Goal: Complete application form: Complete application form

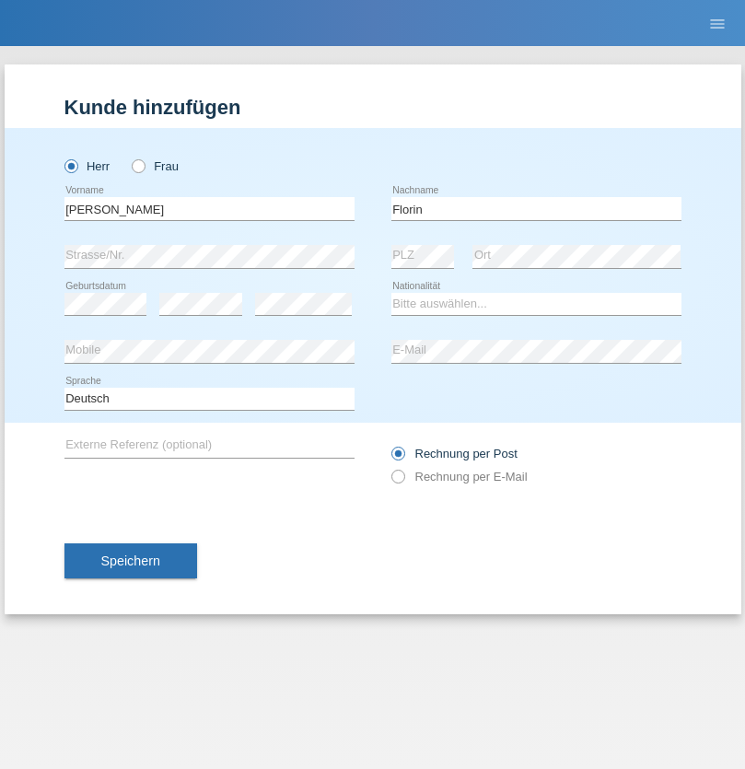
type input "Florin"
select select "RO"
select select "C"
select select "29"
select select "02"
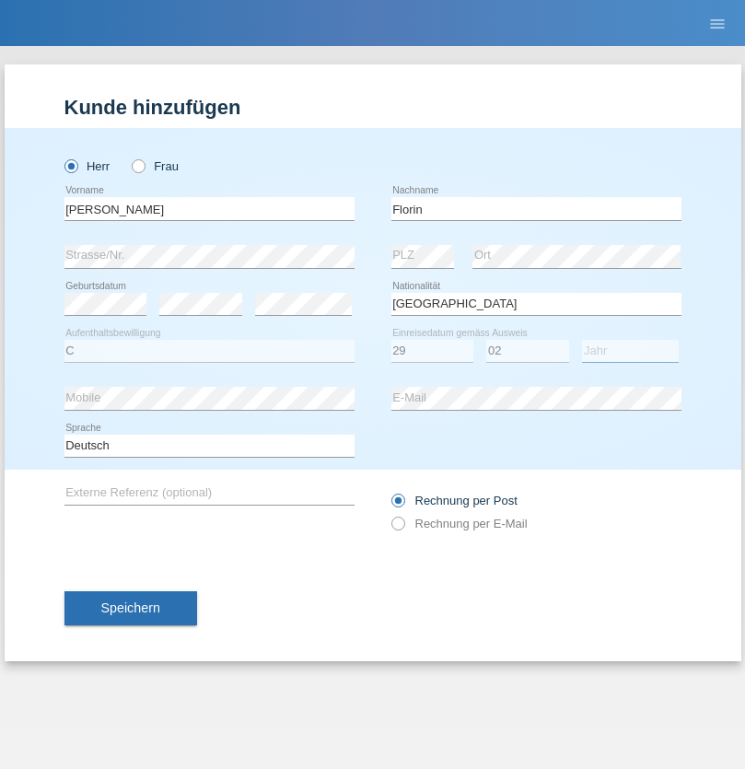
select select "2021"
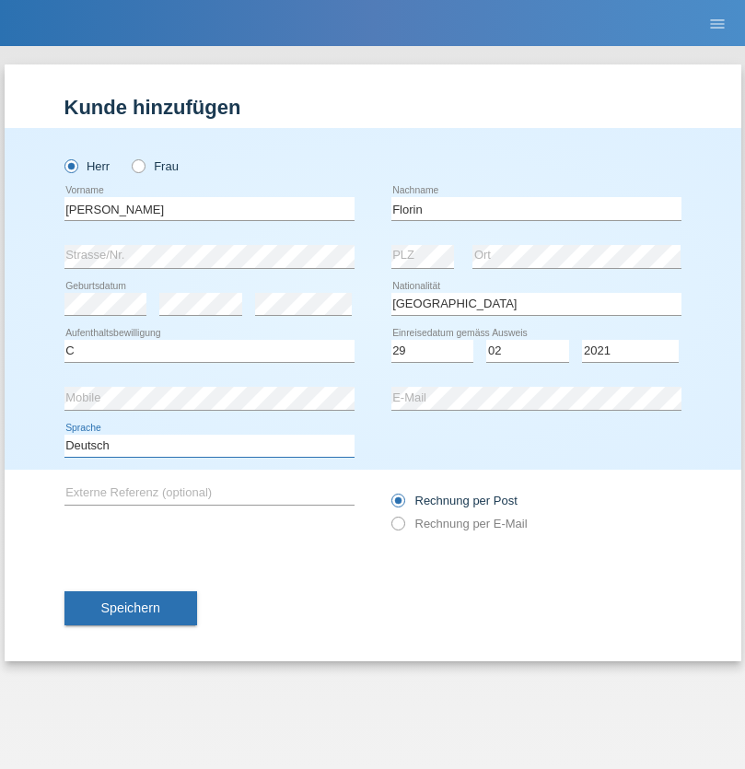
select select "en"
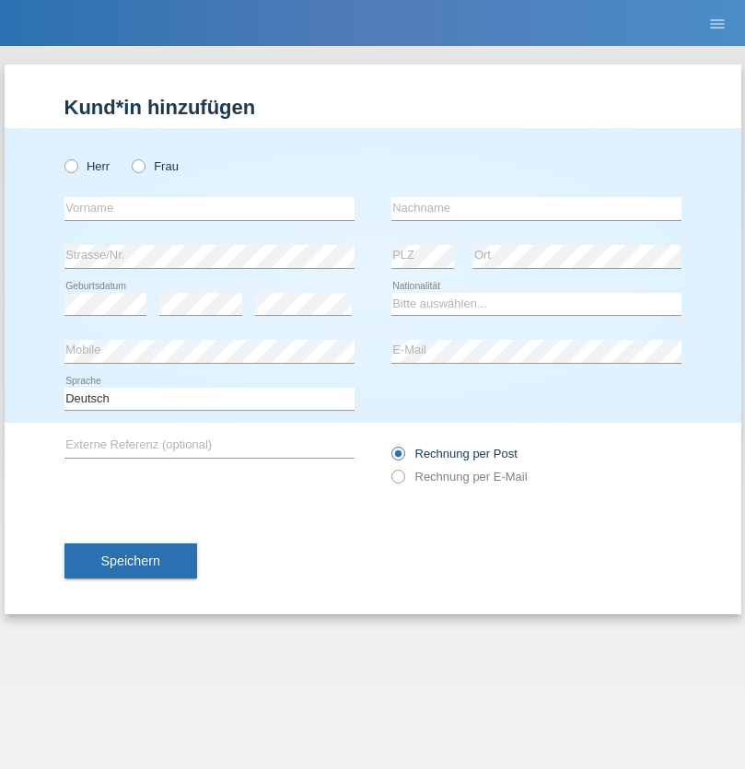
radio input "true"
click at [209, 208] on input "text" at bounding box center [209, 208] width 290 height 23
type input "Ruth"
click at [536, 208] on input "text" at bounding box center [537, 208] width 290 height 23
type input "Krebs"
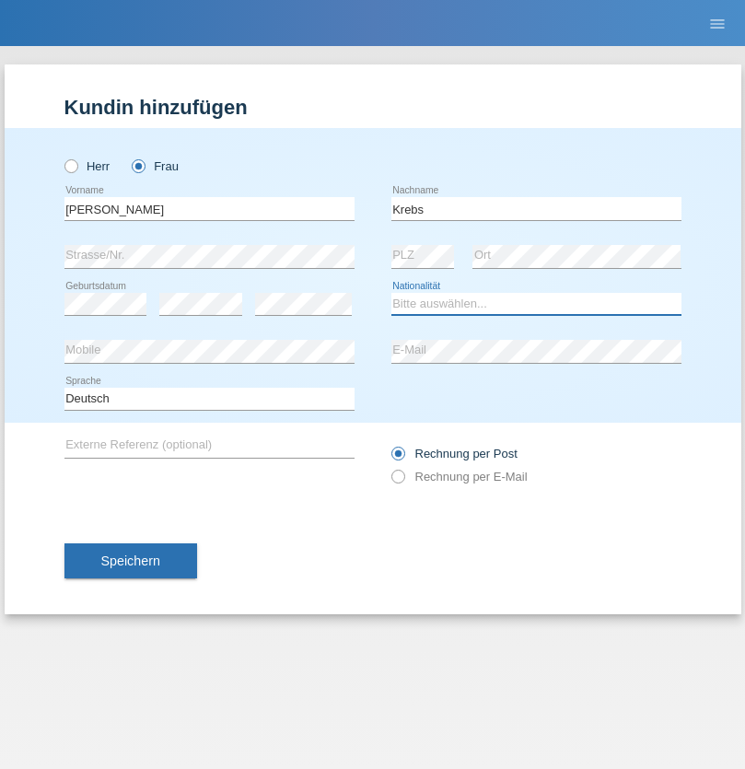
select select "CH"
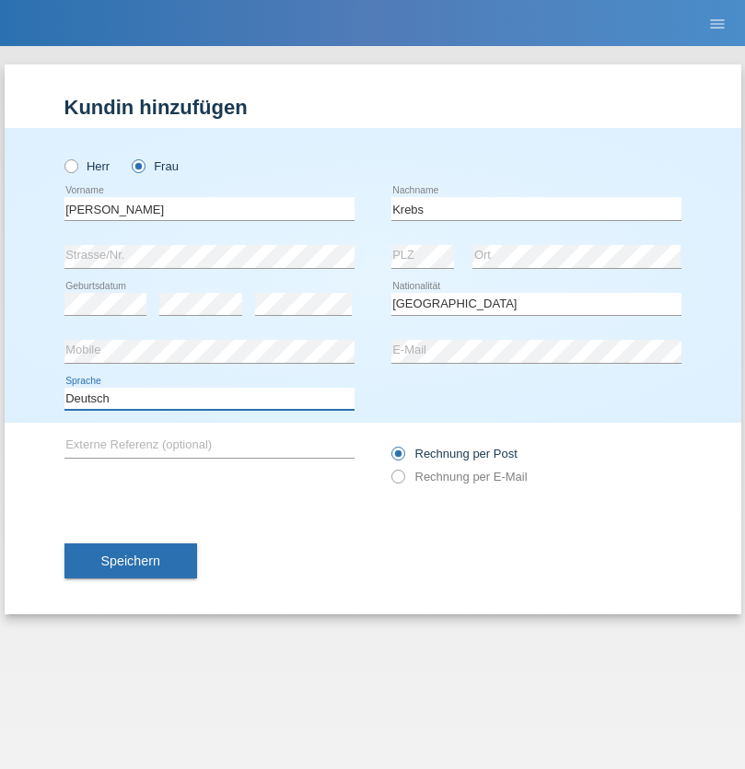
select select "en"
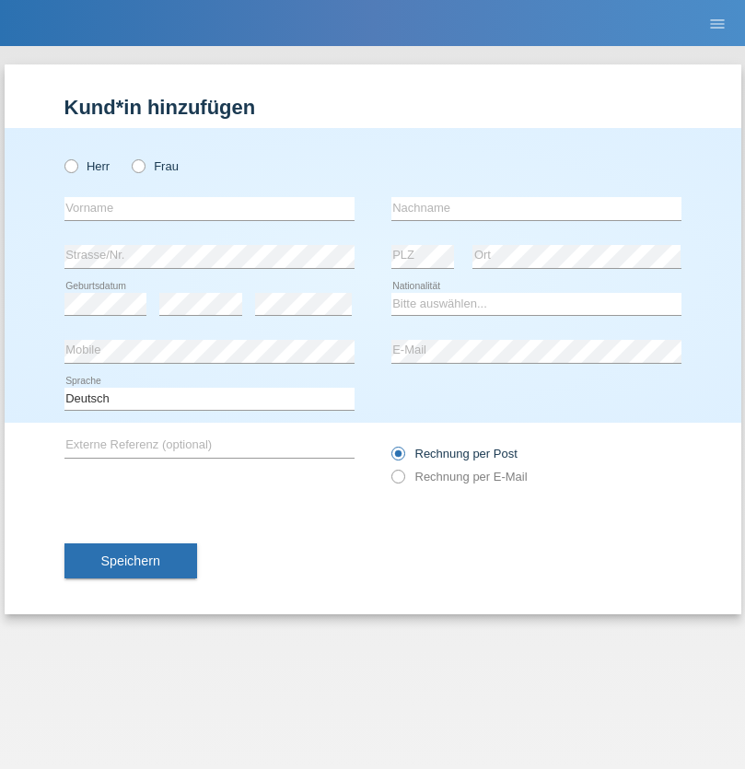
radio input "true"
click at [209, 208] on input "text" at bounding box center [209, 208] width 290 height 23
type input "Qovanaj"
click at [536, 208] on input "text" at bounding box center [537, 208] width 290 height 23
type input "Shaban"
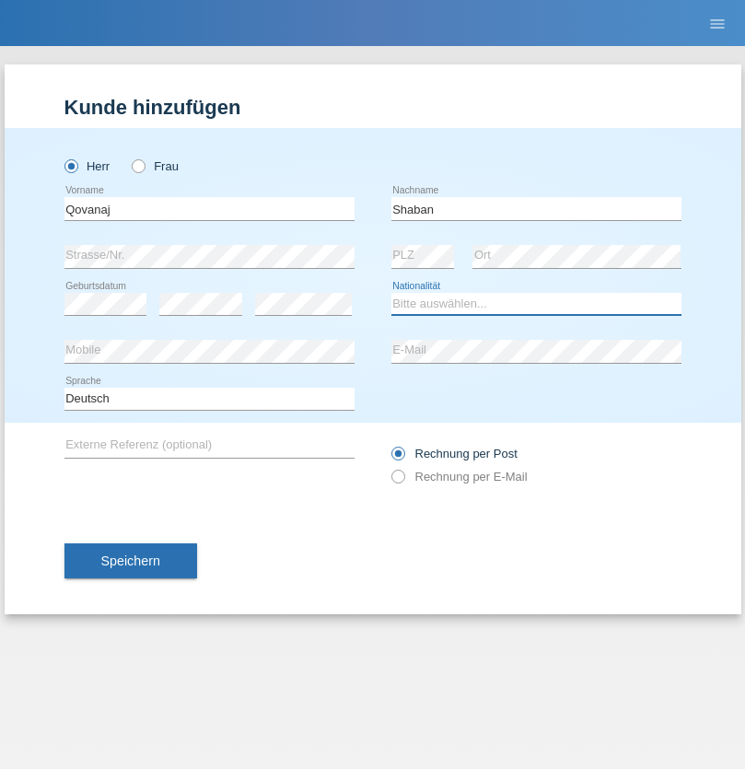
select select "CH"
radio input "true"
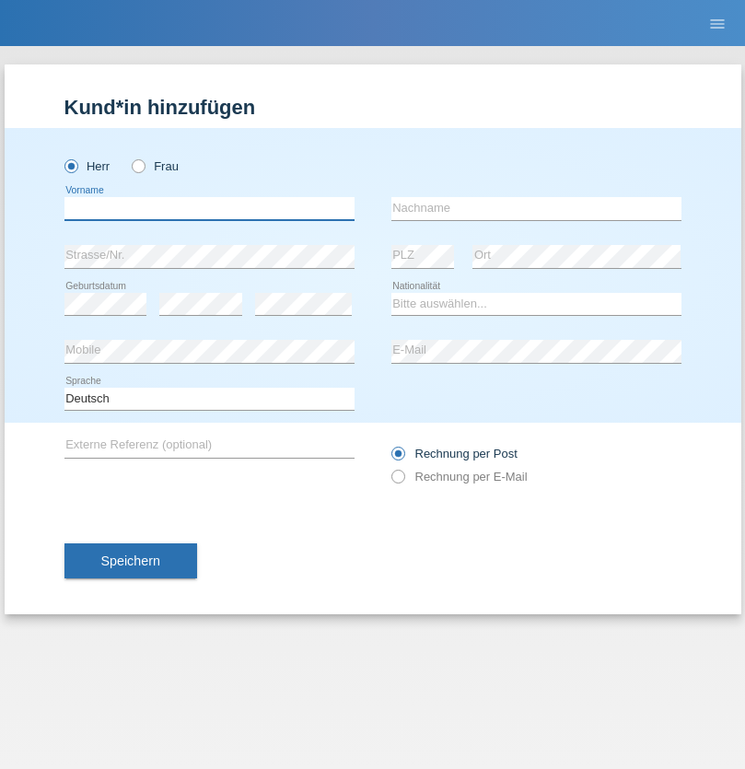
click at [209, 208] on input "text" at bounding box center [209, 208] width 290 height 23
type input "Afrim"
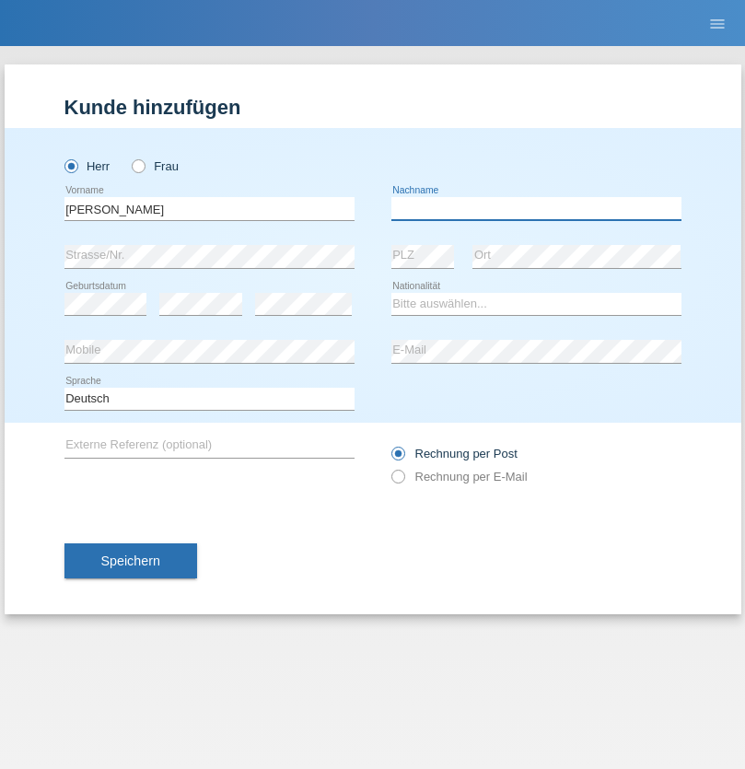
click at [536, 208] on input "text" at bounding box center [537, 208] width 290 height 23
type input "Idrizi"
select select "CH"
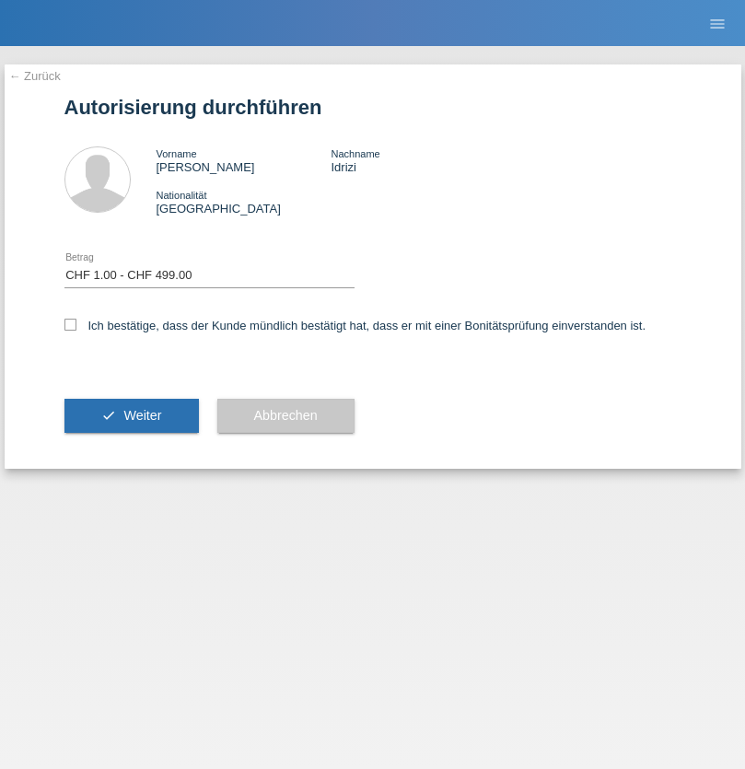
select select "1"
checkbox input "true"
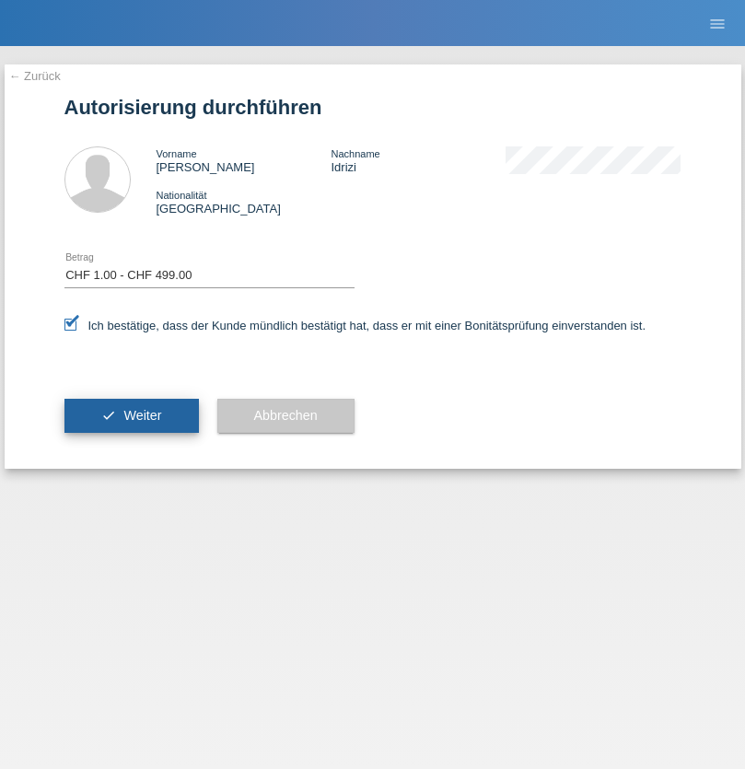
click at [131, 416] on span "Weiter" at bounding box center [142, 415] width 38 height 15
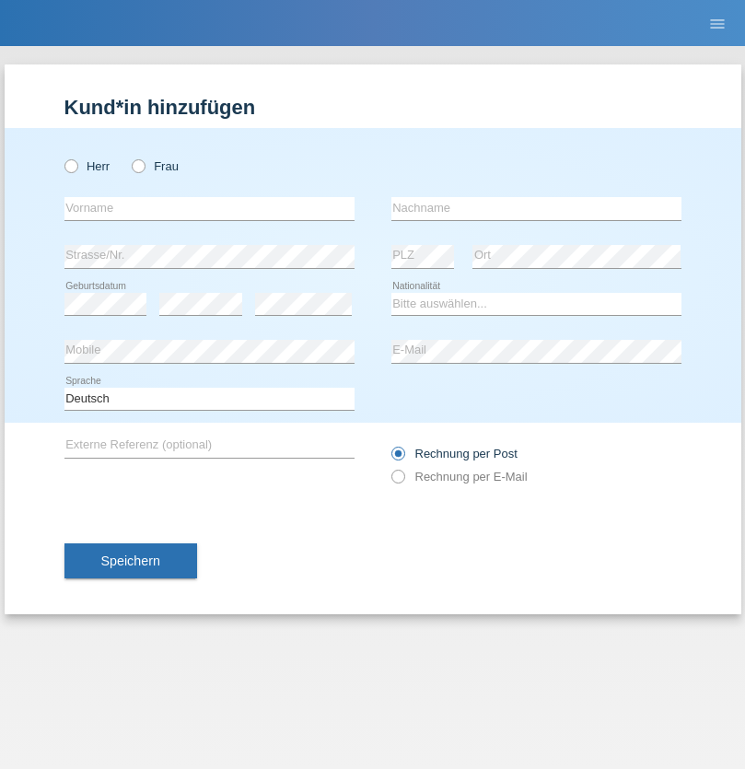
radio input "true"
click at [209, 208] on input "text" at bounding box center [209, 208] width 290 height 23
type input "Samira"
click at [536, 208] on input "text" at bounding box center [537, 208] width 290 height 23
type input "Bachofen"
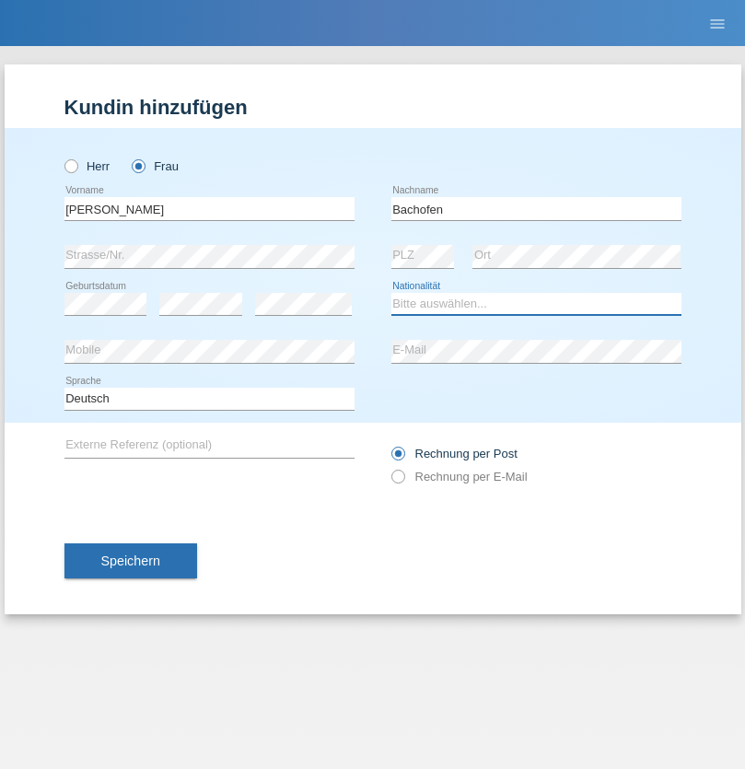
select select "CH"
radio input "true"
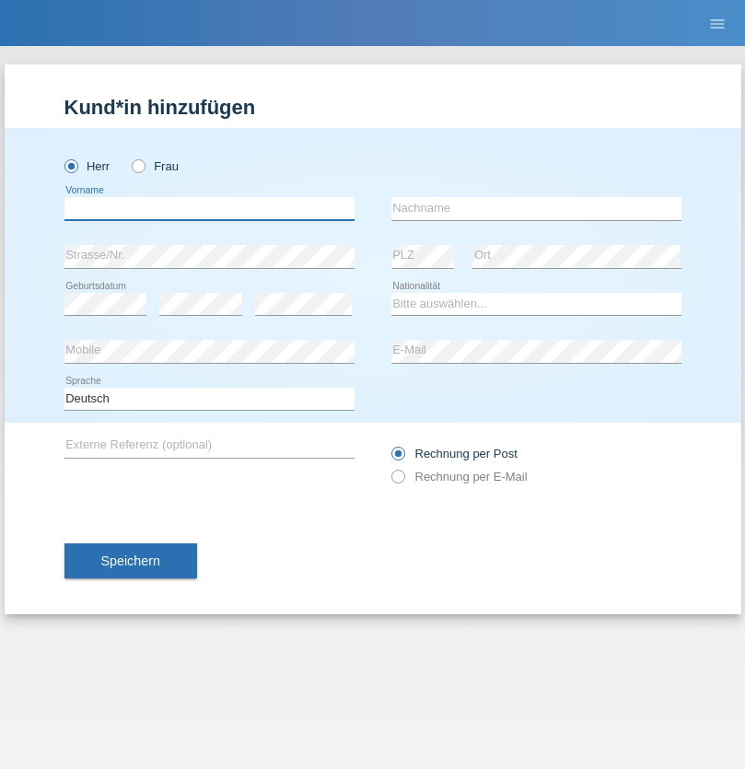
click at [209, 208] on input "text" at bounding box center [209, 208] width 290 height 23
type input "Volkan"
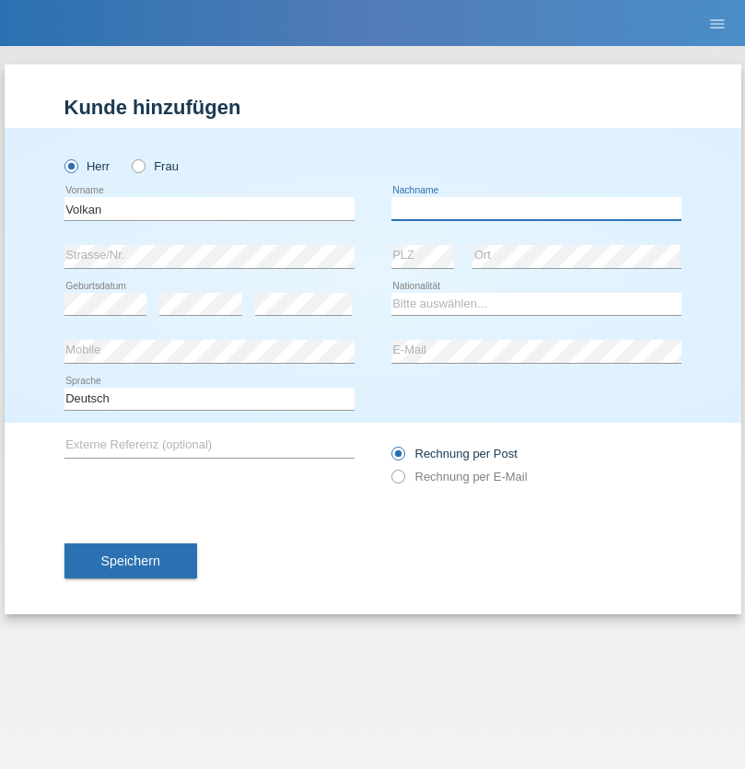
click at [536, 208] on input "text" at bounding box center [537, 208] width 290 height 23
type input "Laçın"
select select "TR"
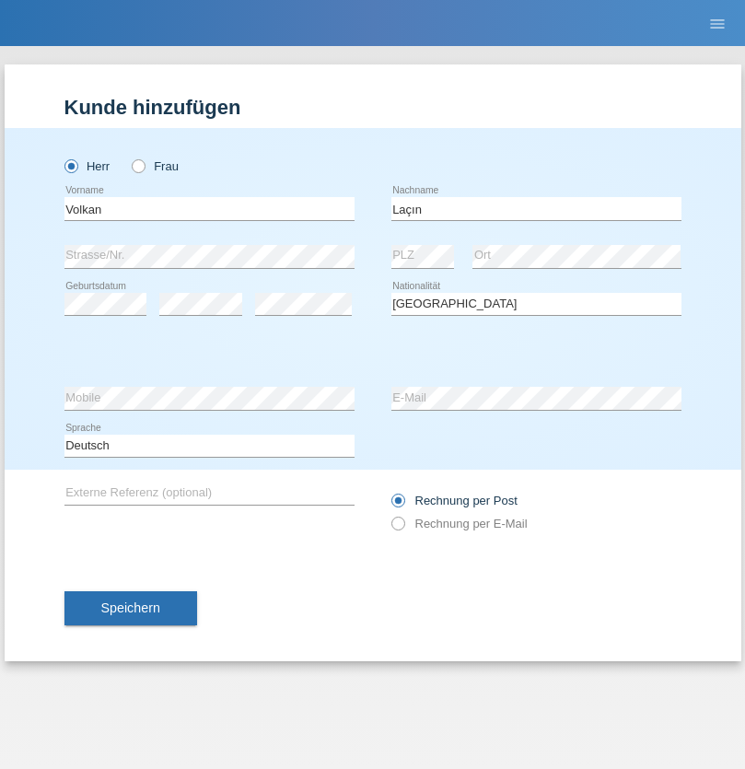
select select "C"
select select "06"
select select "04"
select select "2021"
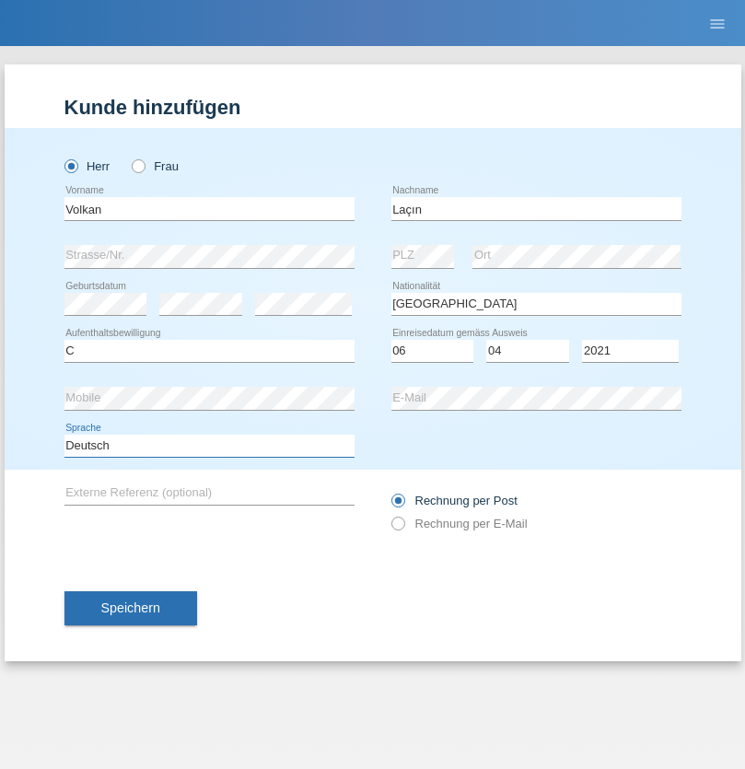
select select "en"
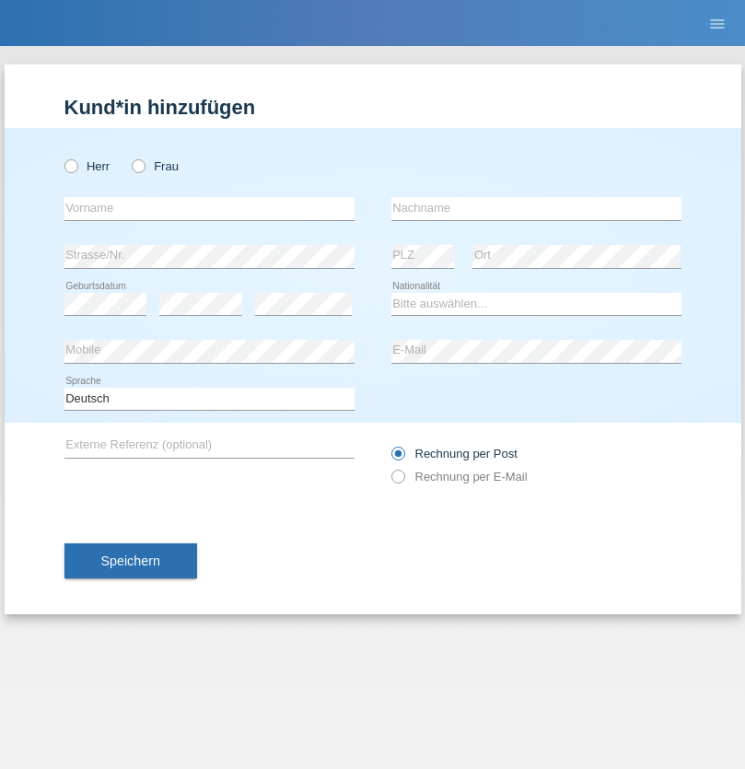
radio input "true"
click at [209, 208] on input "text" at bounding box center [209, 208] width 290 height 23
type input "Volkan"
click at [536, 208] on input "text" at bounding box center [537, 208] width 290 height 23
type input "Laçın"
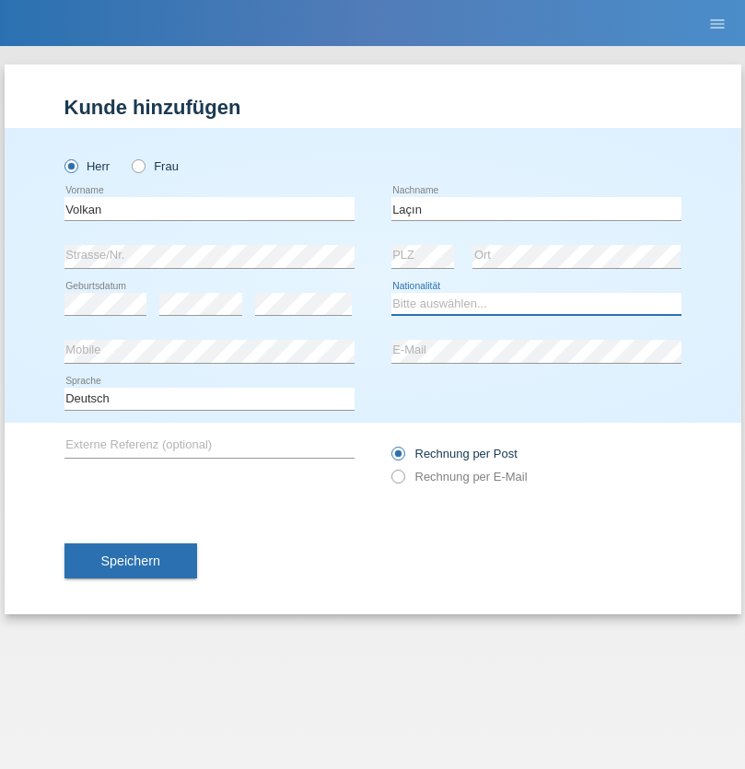
select select "TR"
select select "C"
select select "06"
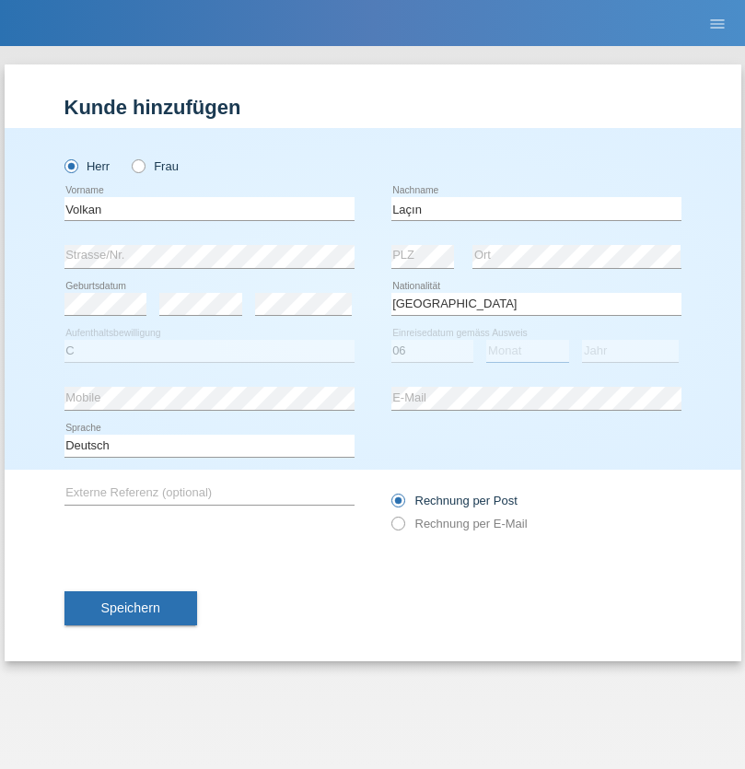
select select "04"
select select "2021"
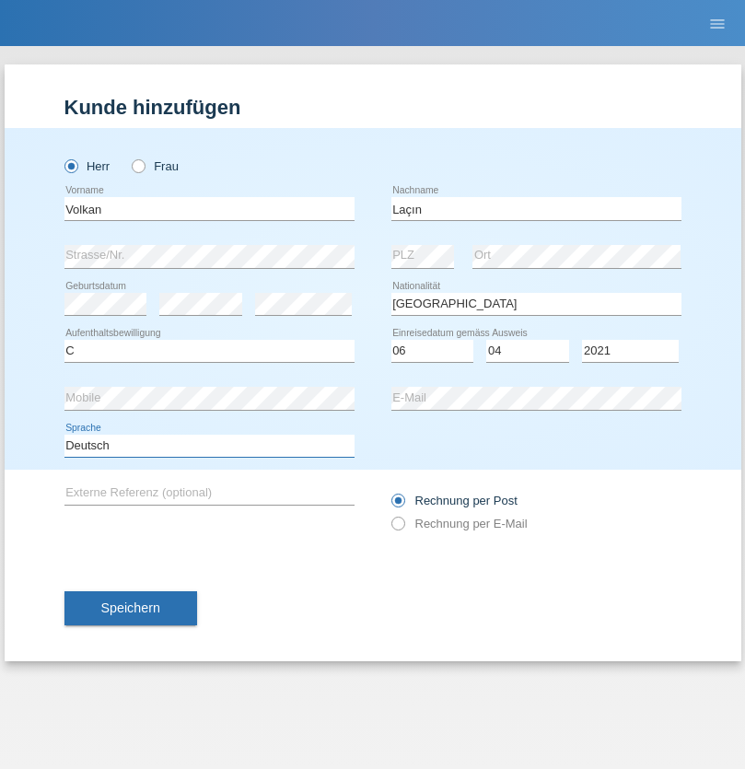
select select "en"
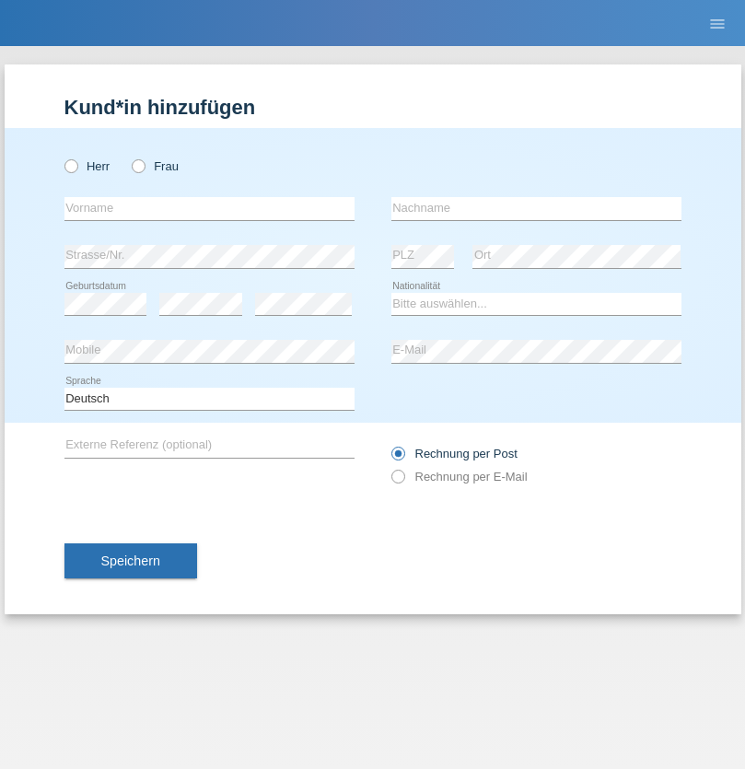
radio input "true"
click at [209, 208] on input "text" at bounding box center [209, 208] width 290 height 23
type input "[PERSON_NAME]"
click at [536, 208] on input "text" at bounding box center [537, 208] width 290 height 23
type input "löffel"
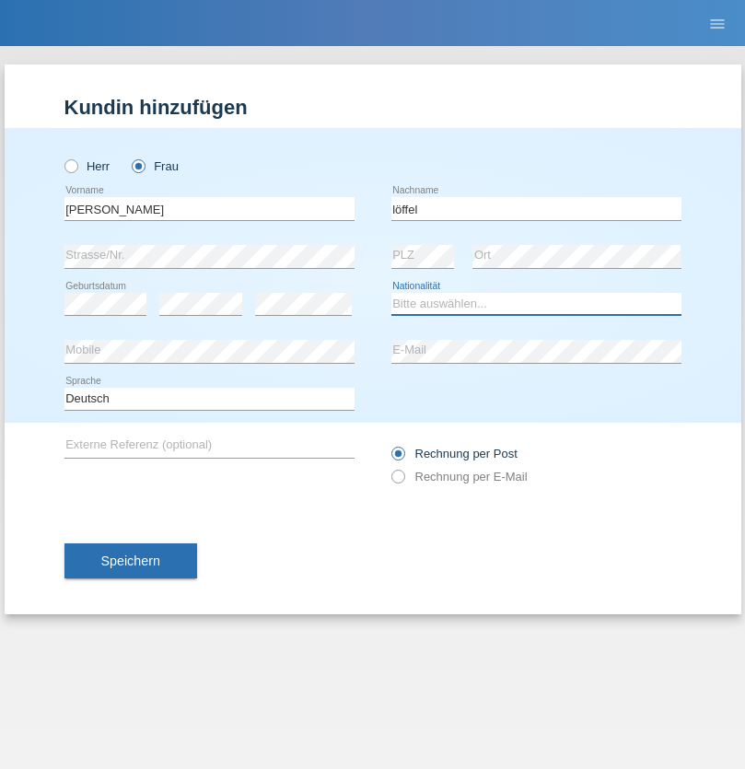
select select "CH"
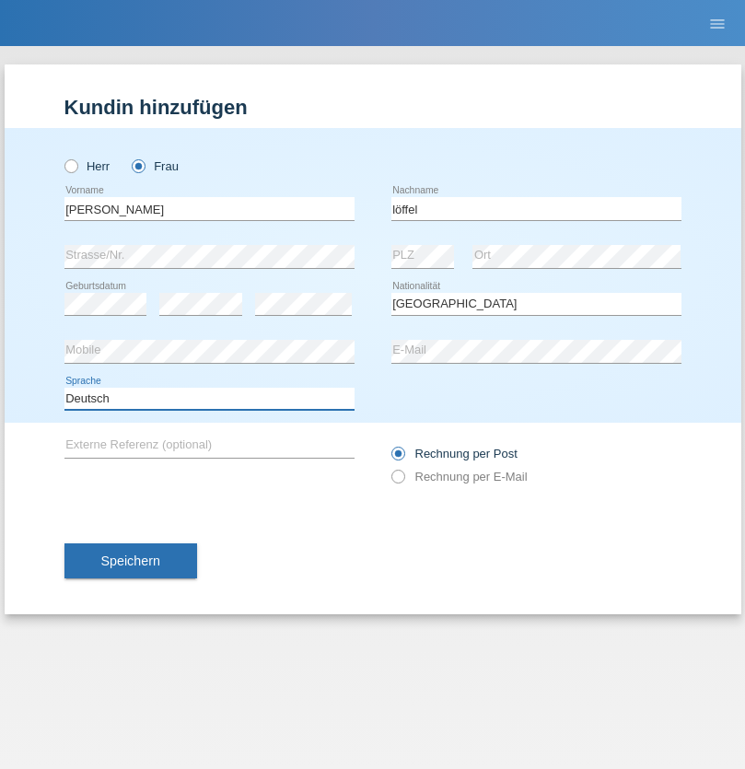
select select "en"
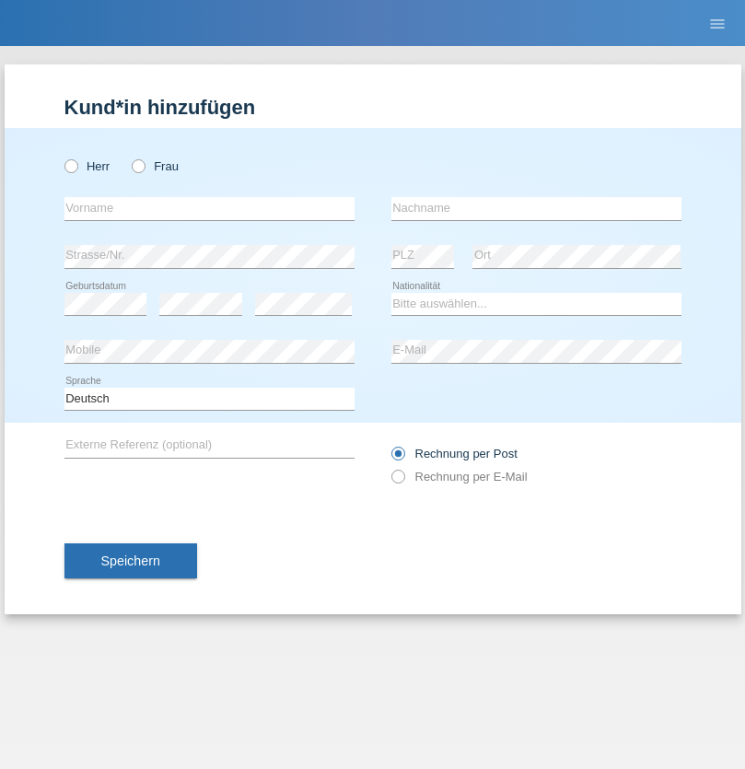
radio input "true"
click at [209, 208] on input "text" at bounding box center [209, 208] width 290 height 23
type input "Matusa"
click at [536, 208] on input "text" at bounding box center [537, 208] width 290 height 23
type input "Marian valentin"
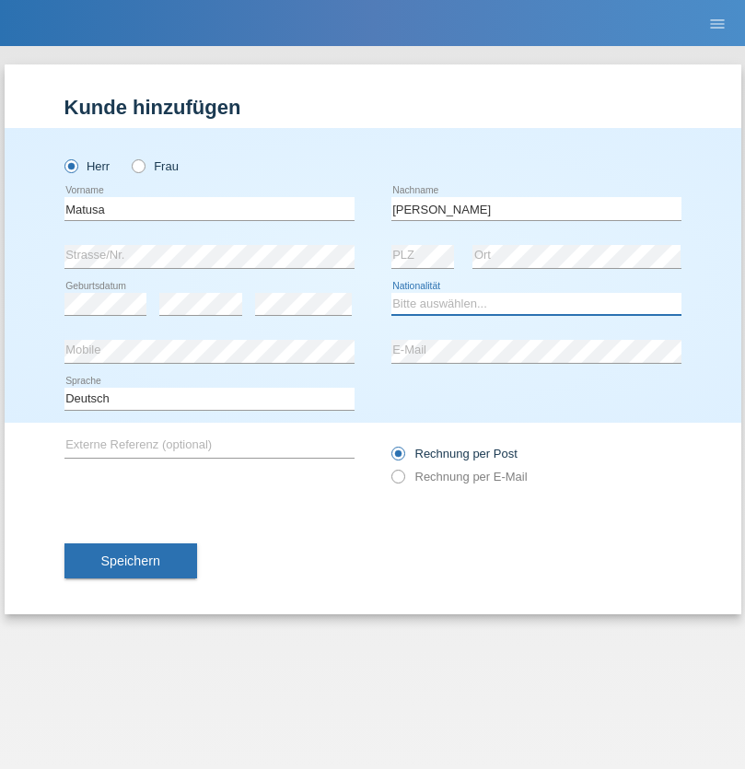
select select "RO"
select select "C"
select select "01"
select select "06"
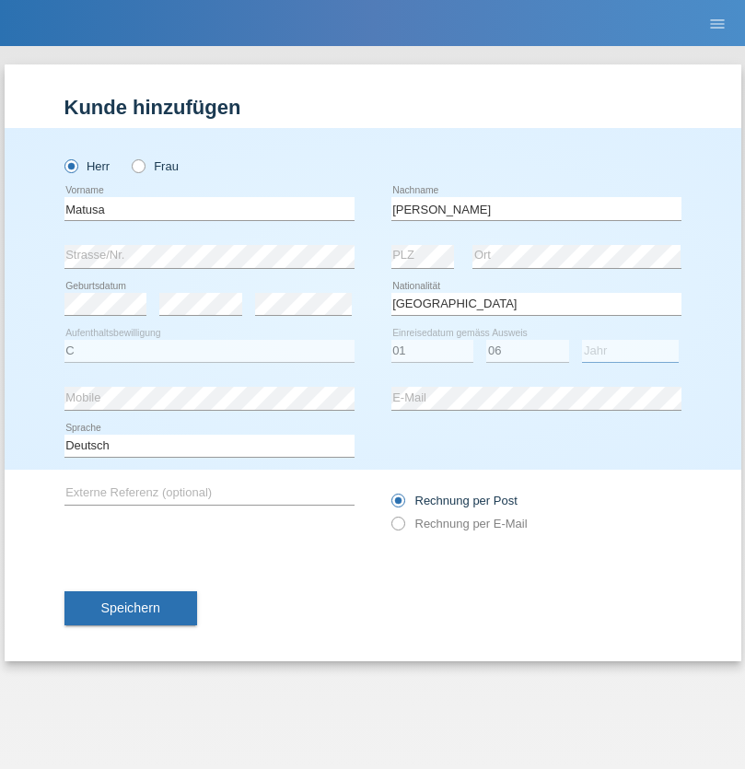
select select "2016"
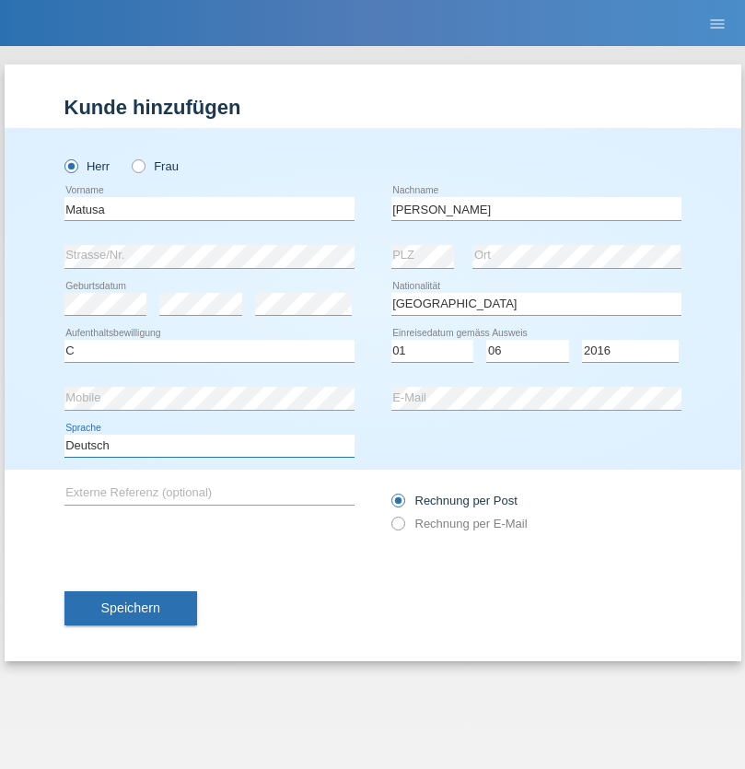
select select "en"
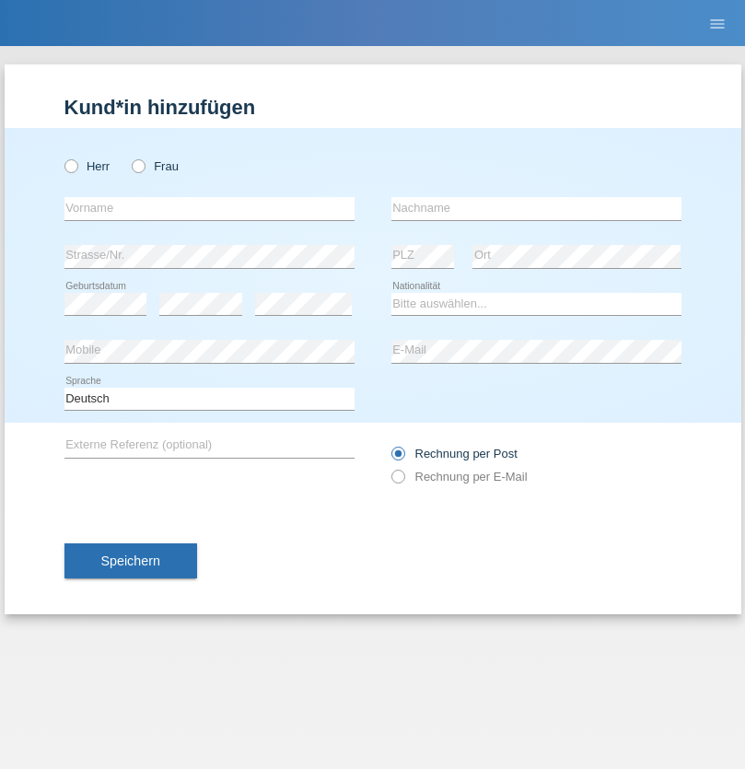
radio input "true"
click at [209, 208] on input "text" at bounding box center [209, 208] width 290 height 23
type input "[PERSON_NAME]"
click at [536, 208] on input "text" at bounding box center [537, 208] width 290 height 23
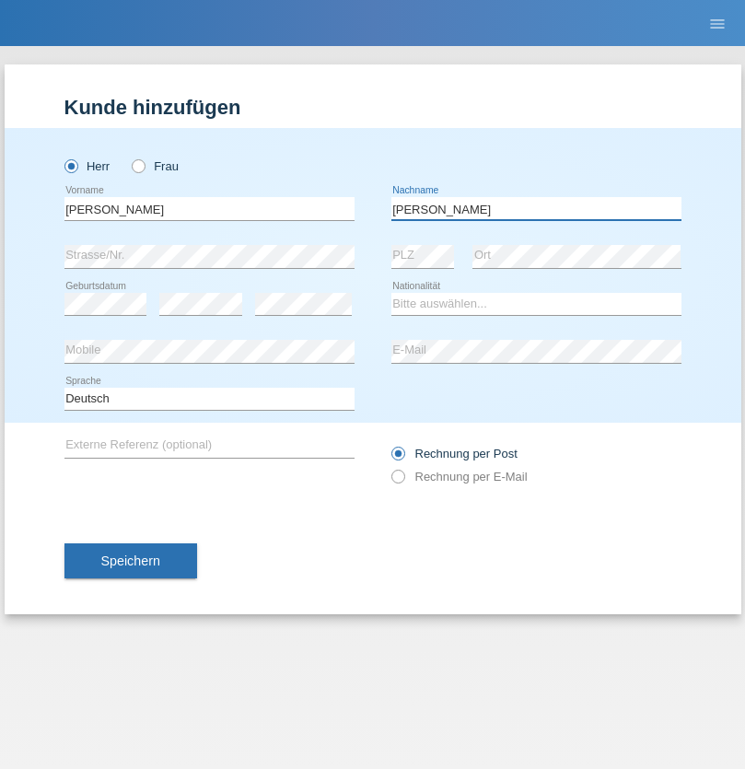
type input "Keller"
select select "CH"
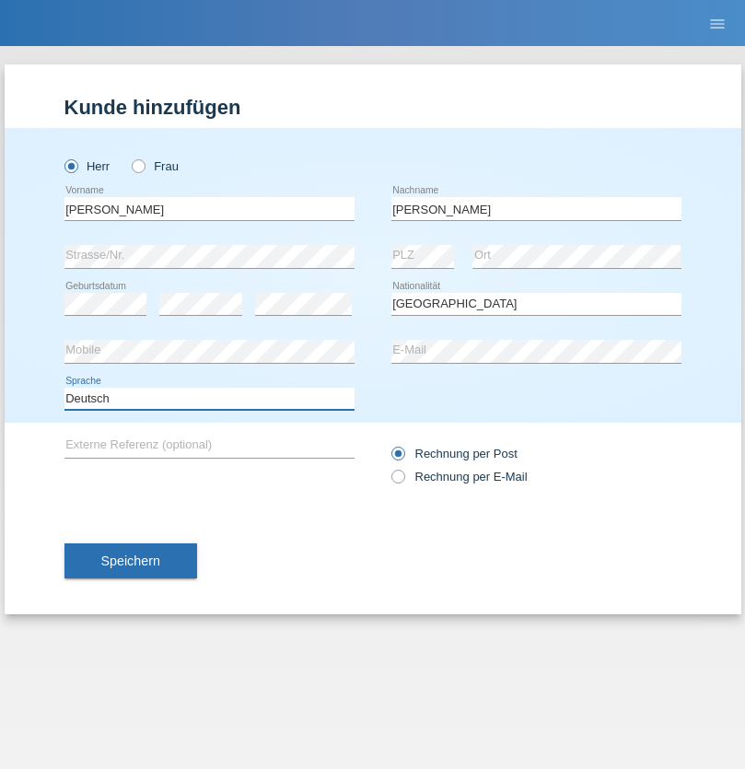
select select "en"
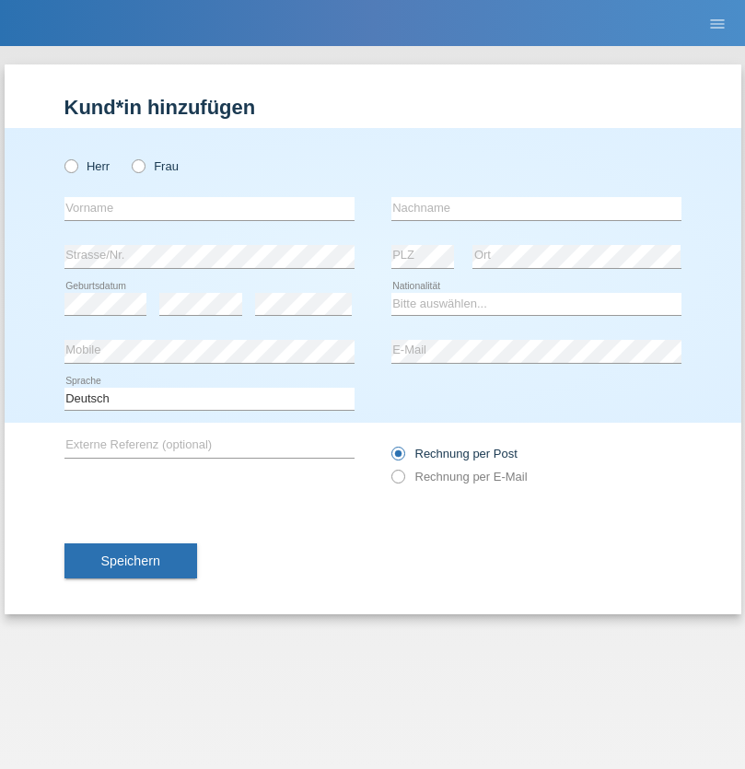
radio input "true"
click at [209, 208] on input "text" at bounding box center [209, 208] width 290 height 23
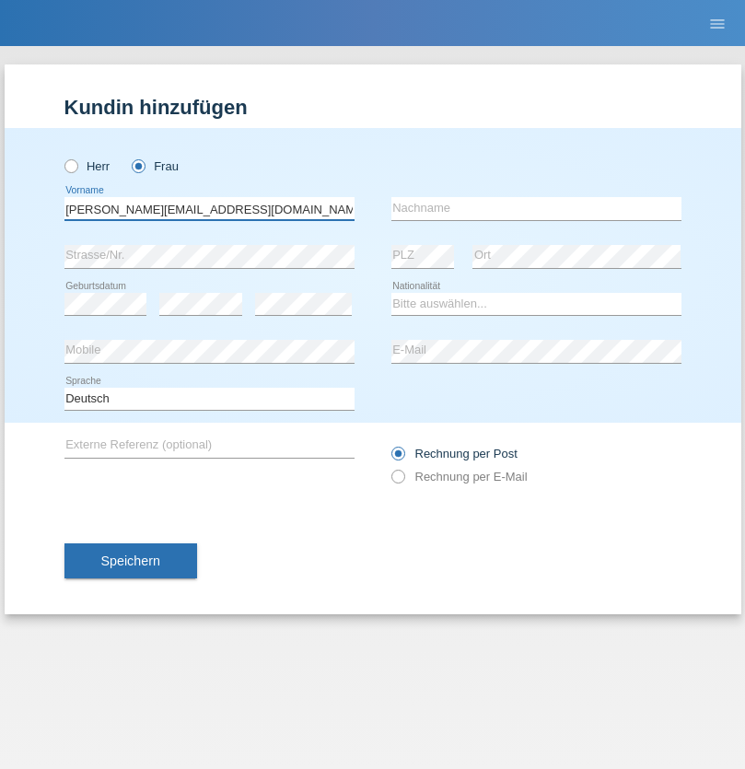
type input "[PERSON_NAME][EMAIL_ADDRESS][DOMAIN_NAME]"
click at [536, 208] on input "text" at bounding box center [537, 208] width 290 height 23
type input "Hylaj"
select select "CH"
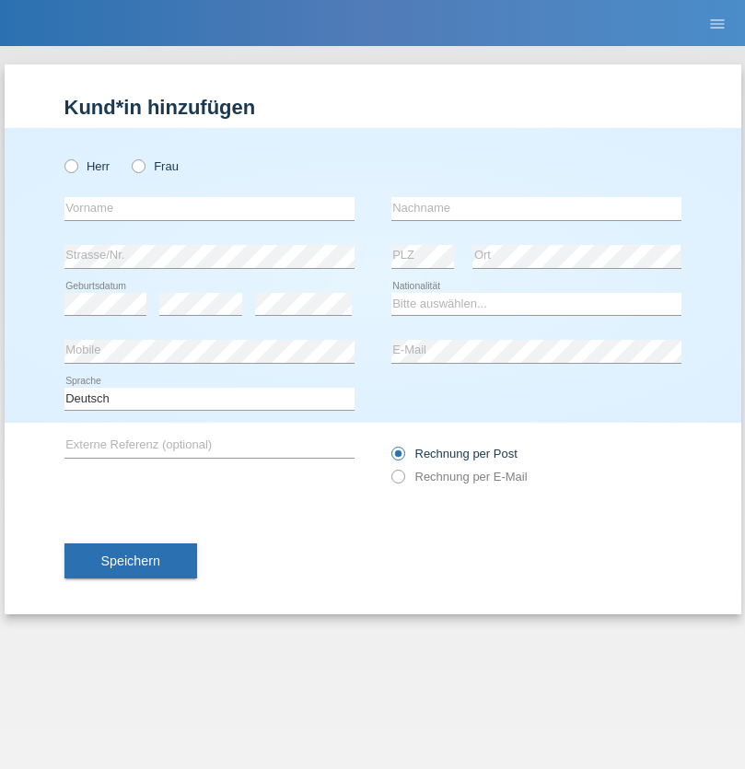
radio input "true"
click at [209, 208] on input "text" at bounding box center [209, 208] width 290 height 23
type input "luka"
click at [536, 208] on input "text" at bounding box center [537, 208] width 290 height 23
type input "kocic"
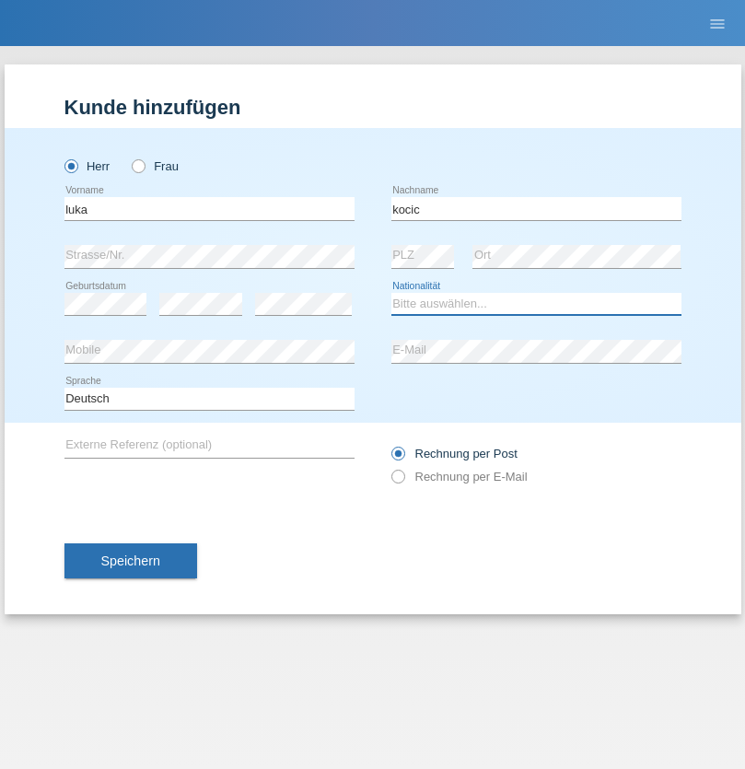
select select "RS"
select select "C"
select select "21"
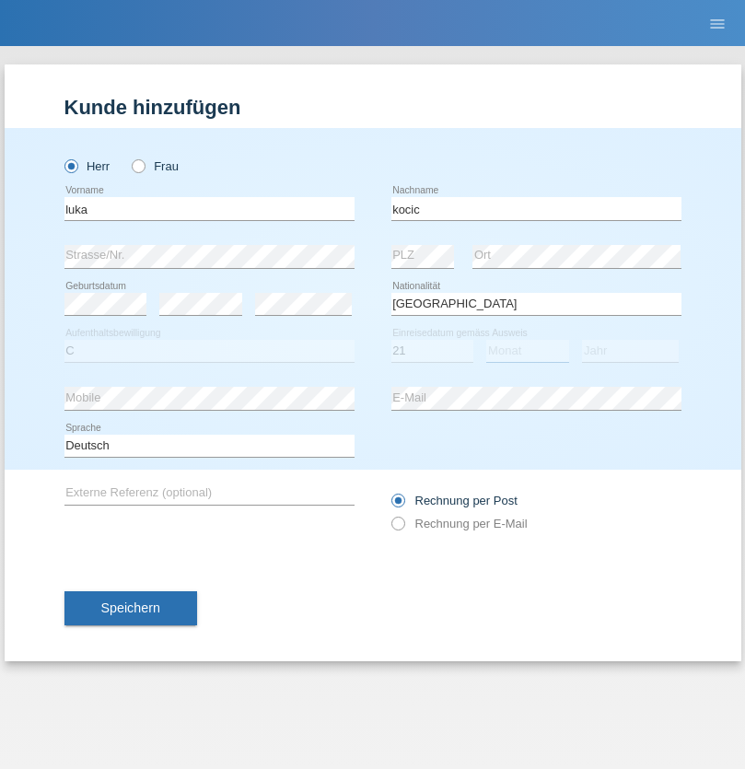
select select "04"
select select "1999"
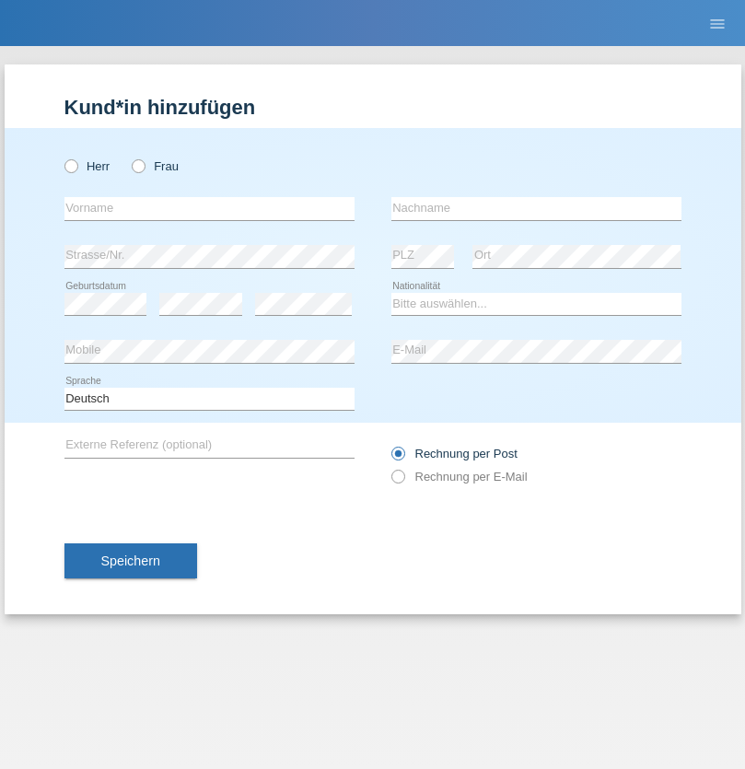
radio input "true"
click at [209, 208] on input "text" at bounding box center [209, 208] width 290 height 23
type input "Marian"
click at [536, 208] on input "text" at bounding box center [537, 208] width 290 height 23
type input "Matusa"
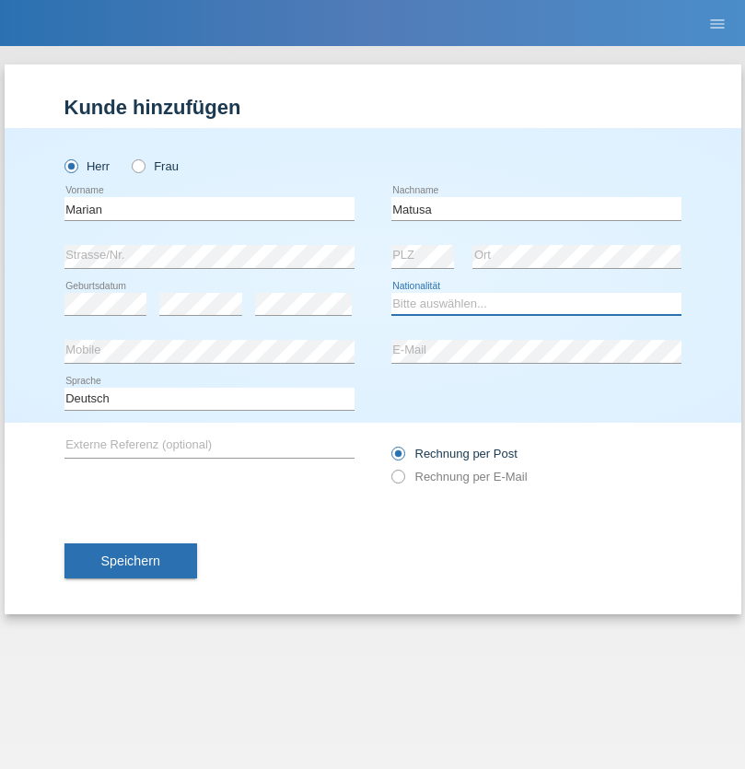
select select "RO"
select select "C"
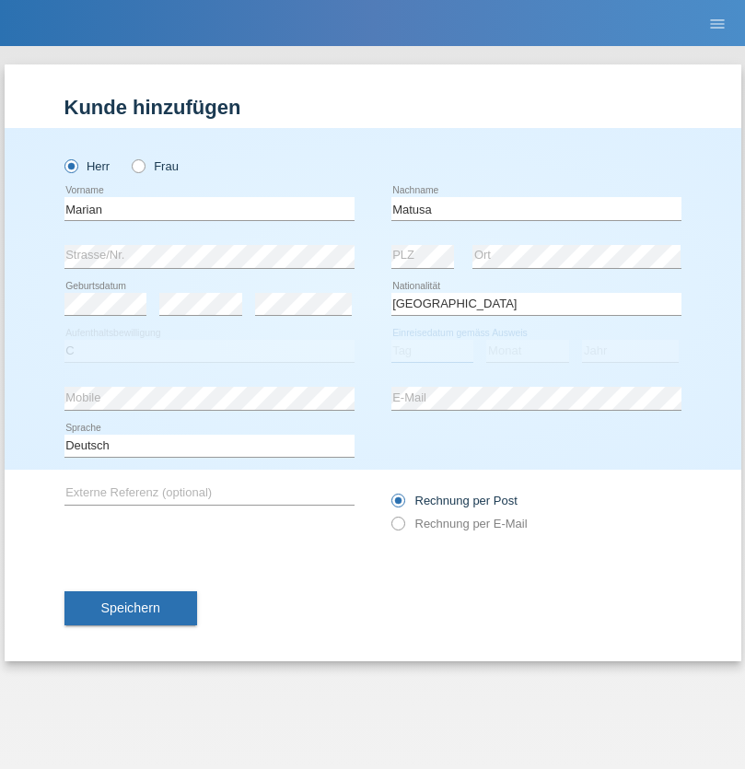
select select "01"
select select "06"
select select "2016"
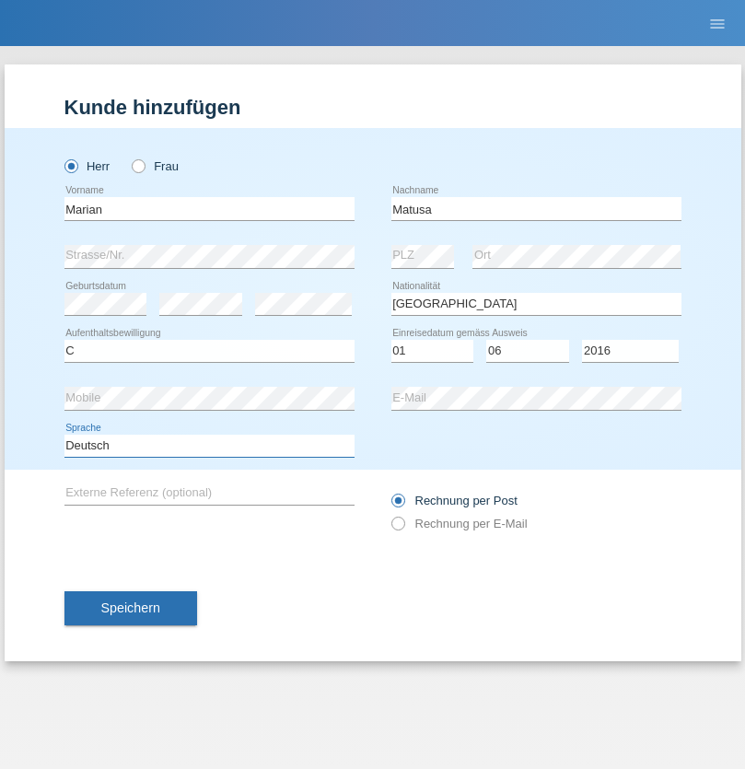
select select "en"
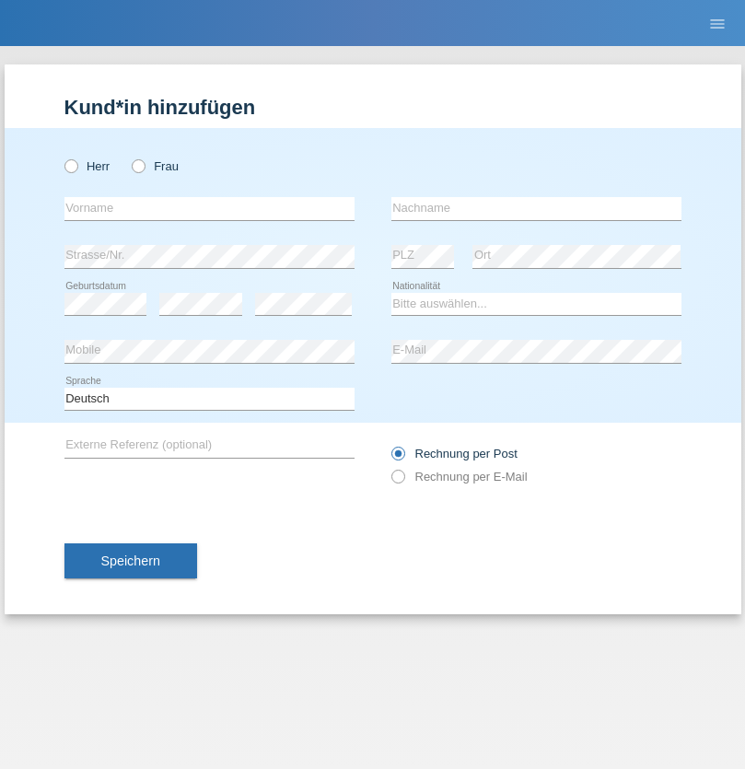
radio input "true"
click at [209, 208] on input "text" at bounding box center [209, 208] width 290 height 23
type input "Marco"
click at [536, 208] on input "text" at bounding box center [537, 208] width 290 height 23
type input "Weinlein"
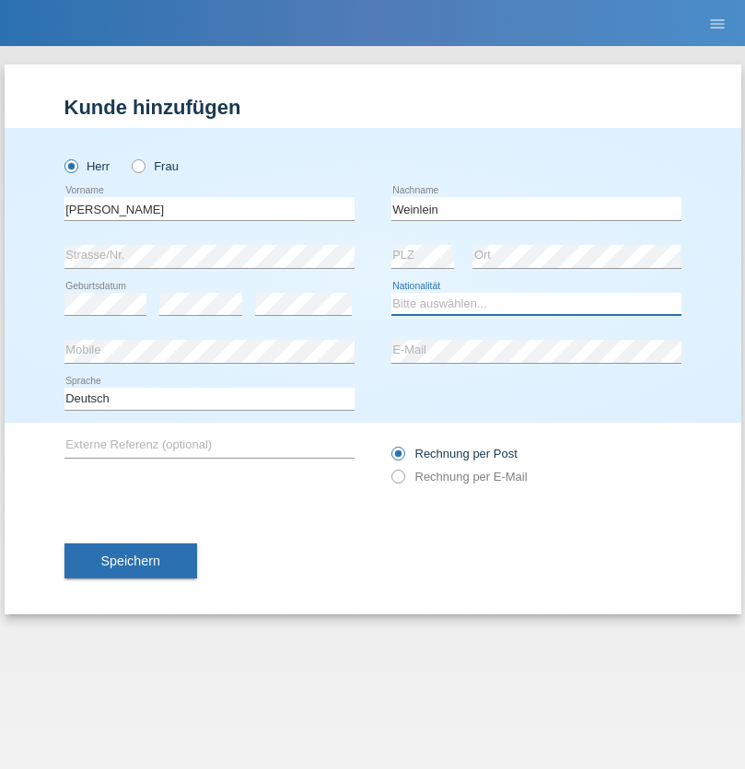
select select "CH"
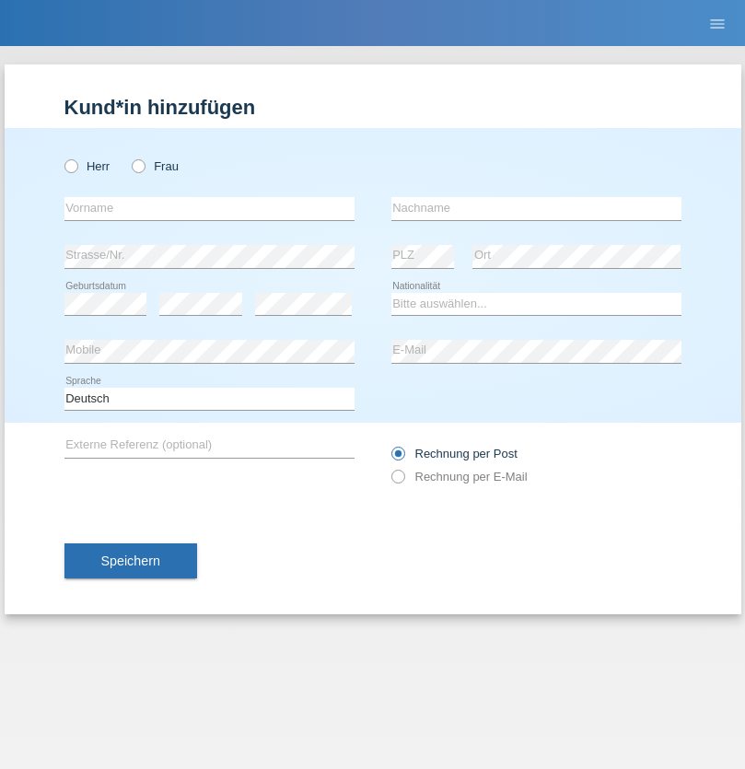
radio input "true"
click at [209, 208] on input "text" at bounding box center [209, 208] width 290 height 23
type input "Jashari lmeri"
click at [536, 208] on input "text" at bounding box center [537, 208] width 290 height 23
type input "Rabije"
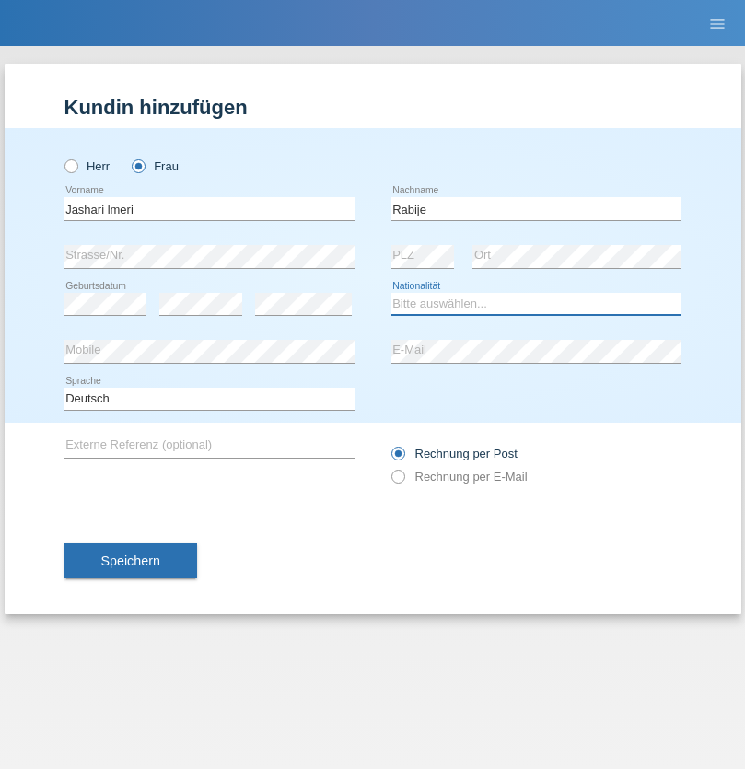
select select "CH"
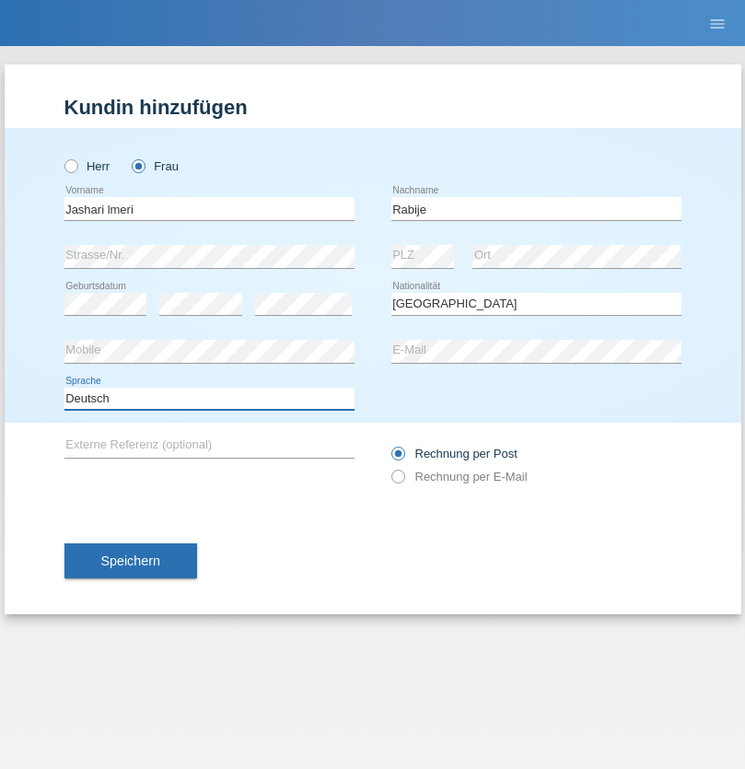
select select "en"
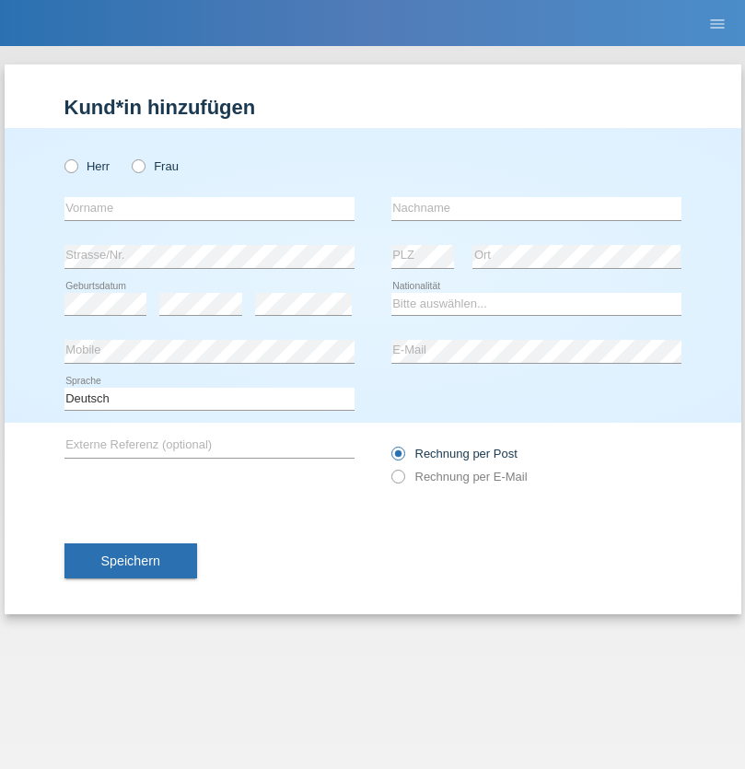
radio input "true"
click at [209, 208] on input "text" at bounding box center [209, 208] width 290 height 23
type input "firat"
click at [536, 208] on input "text" at bounding box center [537, 208] width 290 height 23
type input "kara"
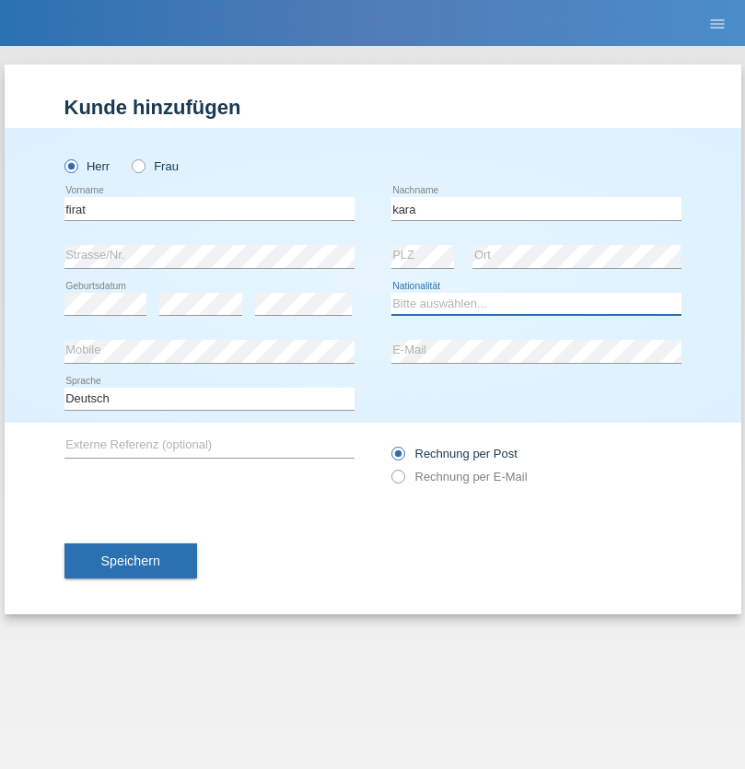
select select "CH"
radio input "true"
click at [209, 208] on input "text" at bounding box center [209, 208] width 290 height 23
type input "Gigov"
click at [536, 208] on input "text" at bounding box center [537, 208] width 290 height 23
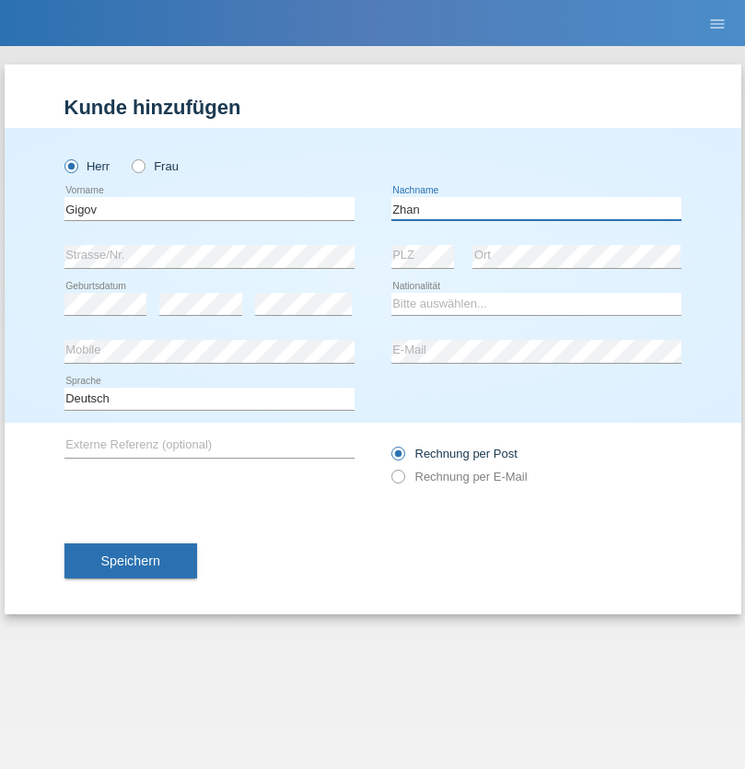
type input "Zhan"
select select "BG"
select select "C"
select select "23"
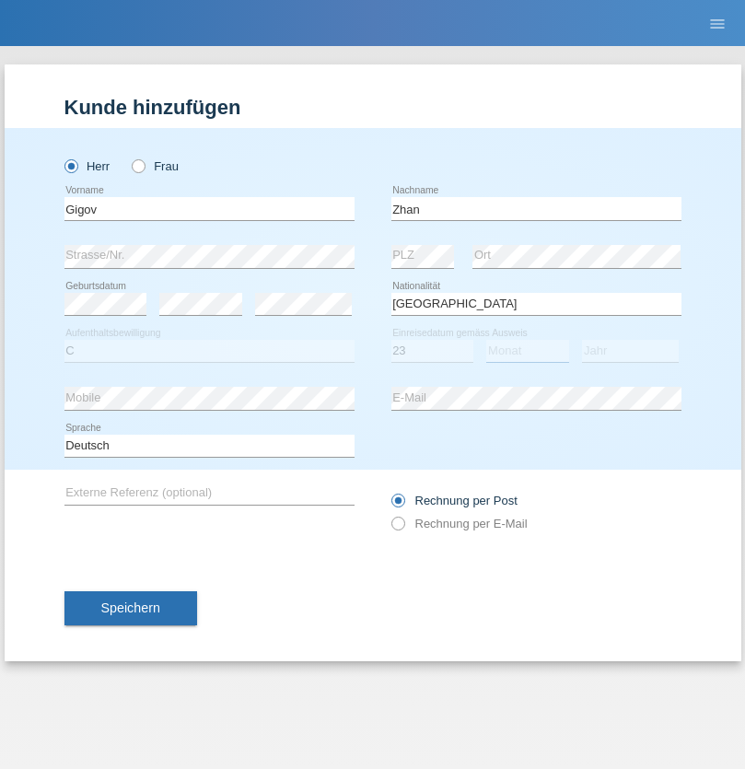
select select "10"
select select "2021"
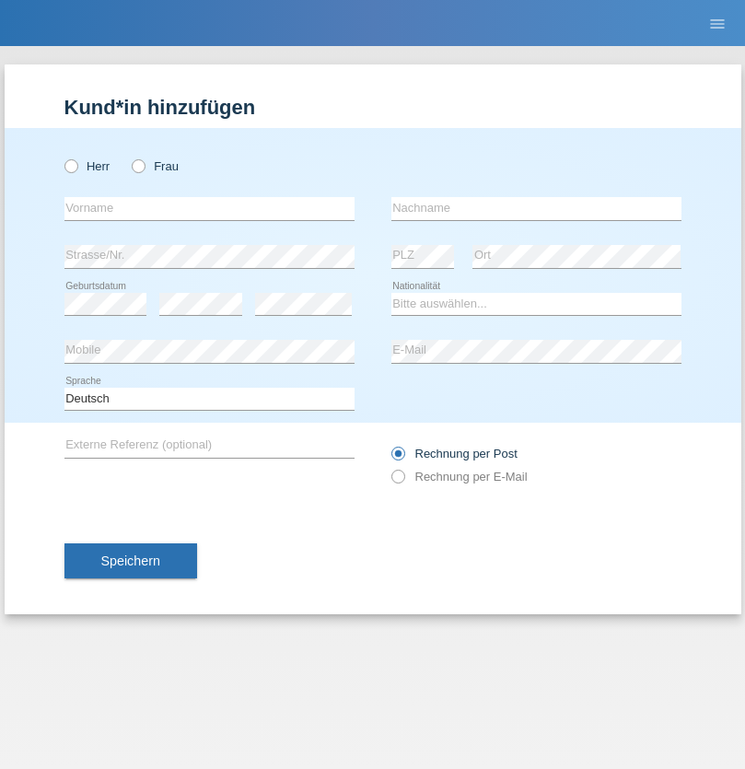
radio input "true"
click at [209, 208] on input "text" at bounding box center [209, 208] width 290 height 23
type input "Amand"
click at [536, 208] on input "text" at bounding box center [537, 208] width 290 height 23
type input "Pires"
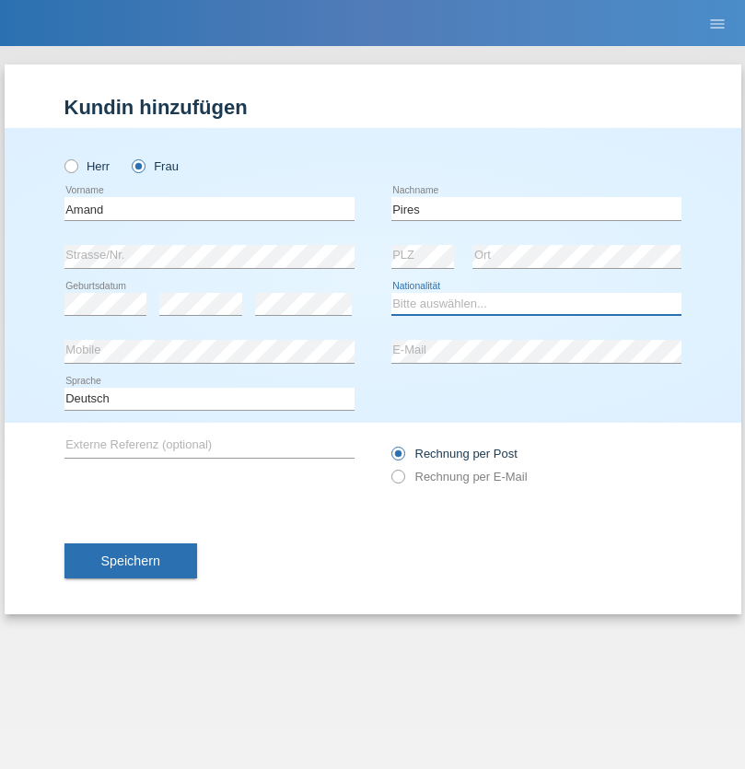
select select "CH"
radio input "true"
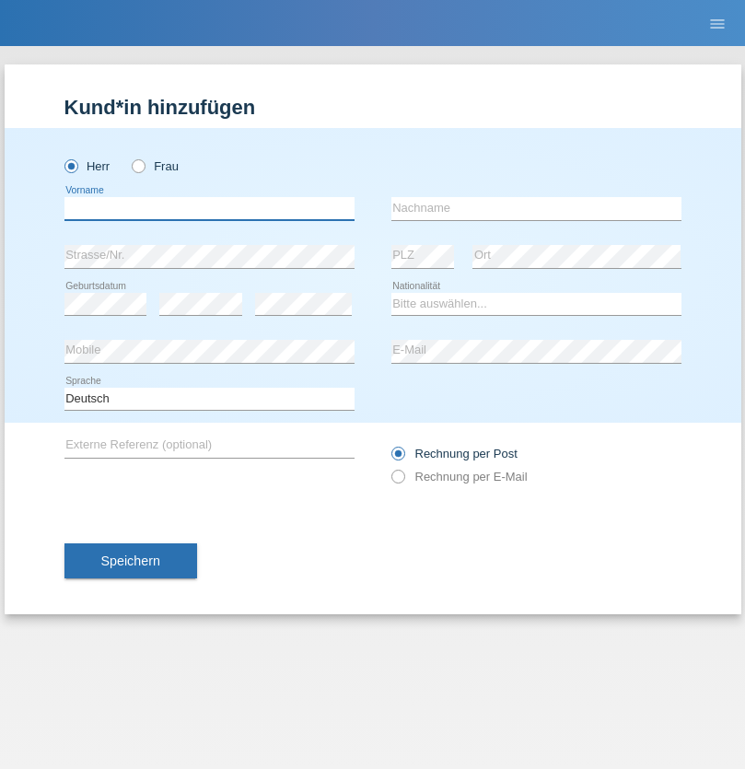
click at [209, 208] on input "text" at bounding box center [209, 208] width 290 height 23
type input "[PERSON_NAME]"
click at [536, 208] on input "text" at bounding box center [537, 208] width 290 height 23
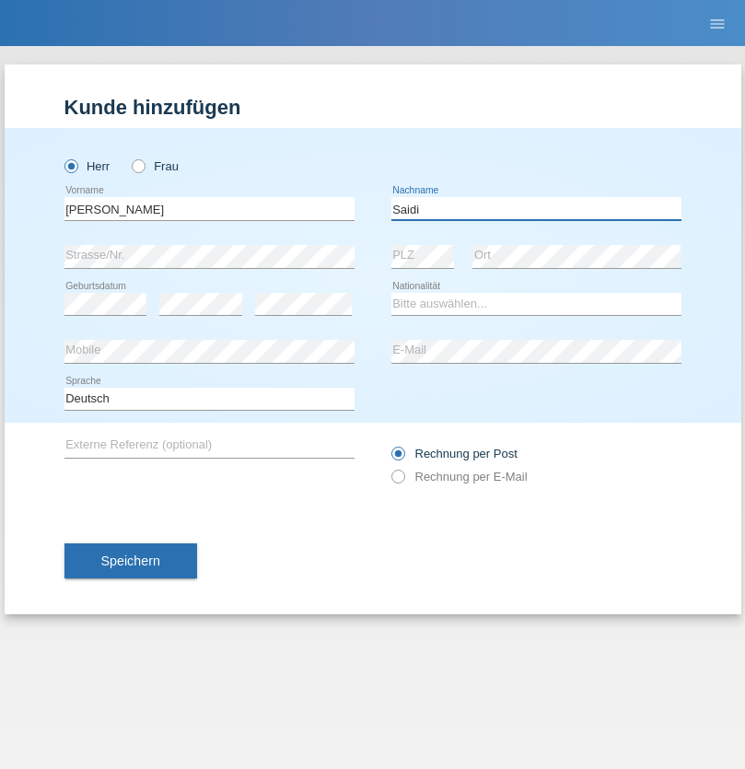
type input "Saidi"
select select "CH"
radio input "true"
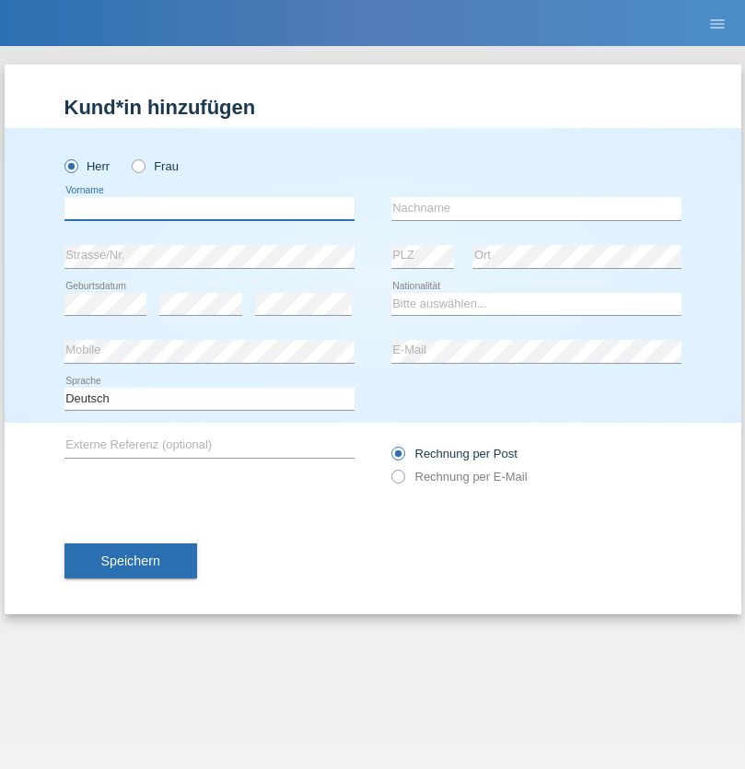
click at [209, 208] on input "text" at bounding box center [209, 208] width 290 height 23
type input "Edinson Maurício"
click at [536, 208] on input "text" at bounding box center [537, 208] width 290 height 23
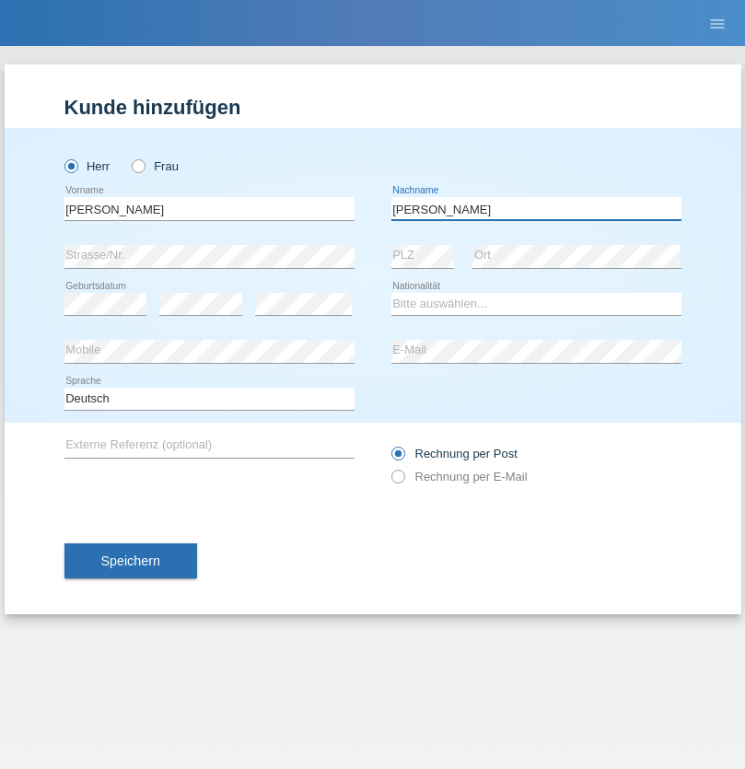
type input "Branquinho Alexander"
select select "PT"
select select "C"
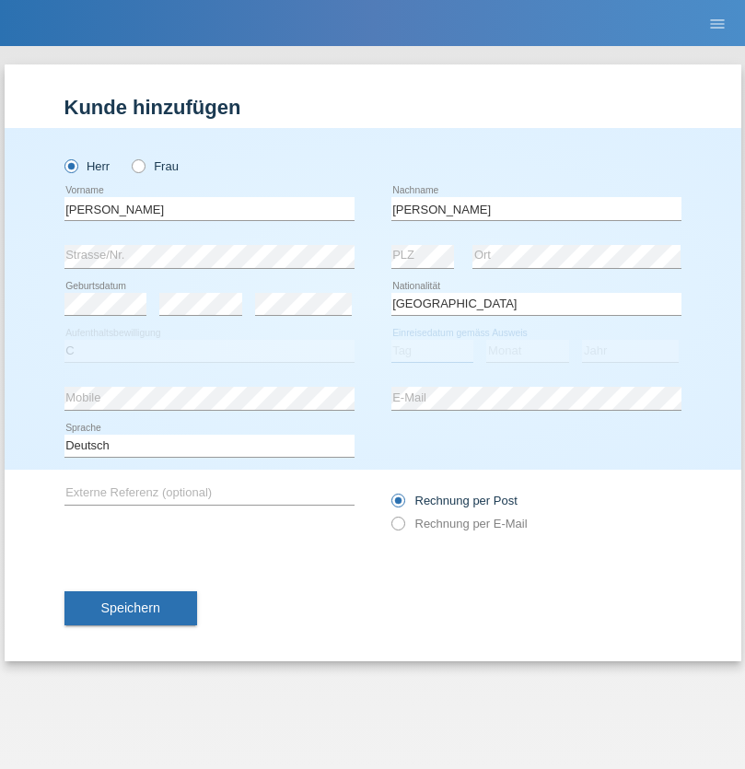
select select "23"
select select "08"
select select "2021"
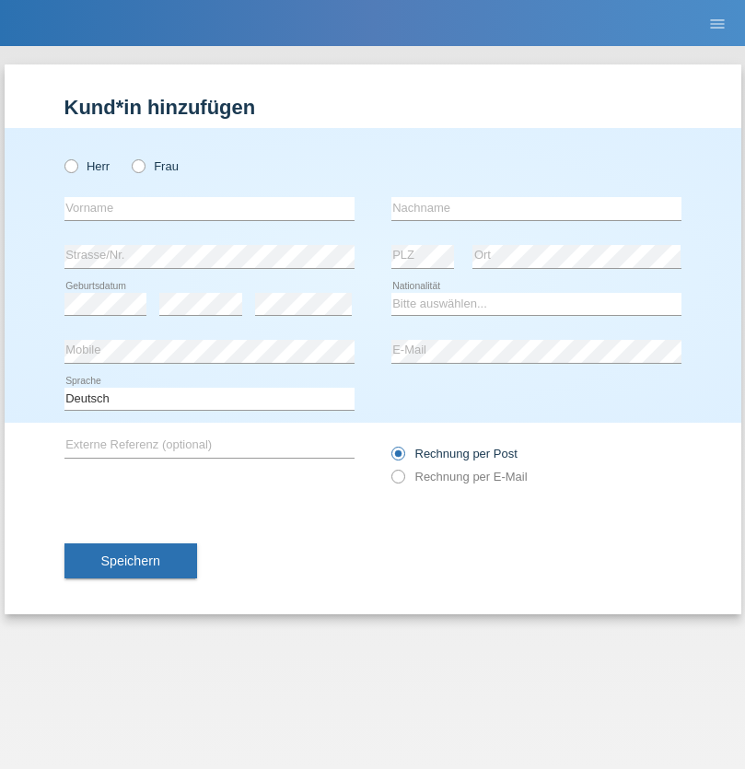
radio input "true"
click at [209, 208] on input "text" at bounding box center [209, 208] width 290 height 23
type input "[PERSON_NAME]"
click at [536, 208] on input "text" at bounding box center [537, 208] width 290 height 23
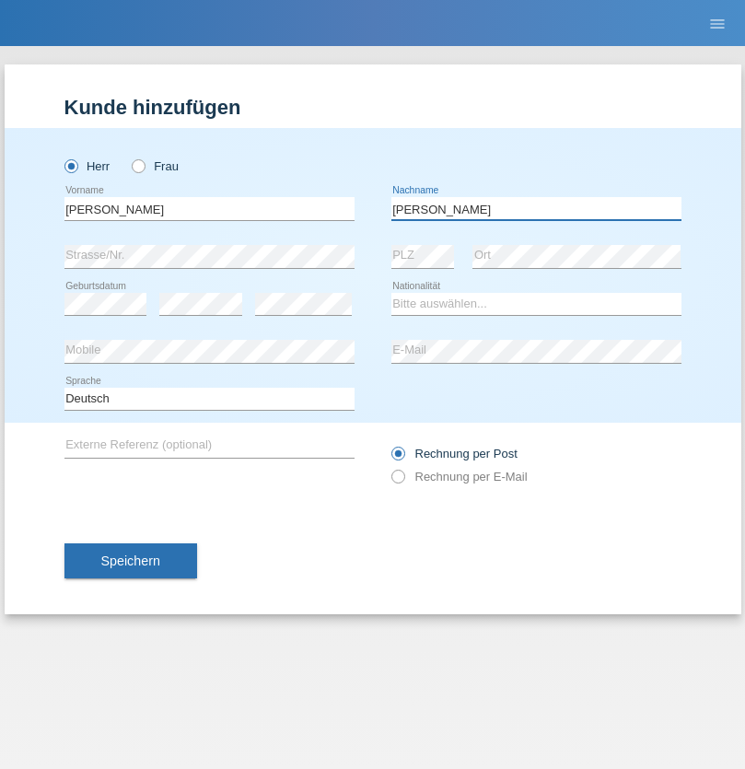
type input "Meier"
select select "CH"
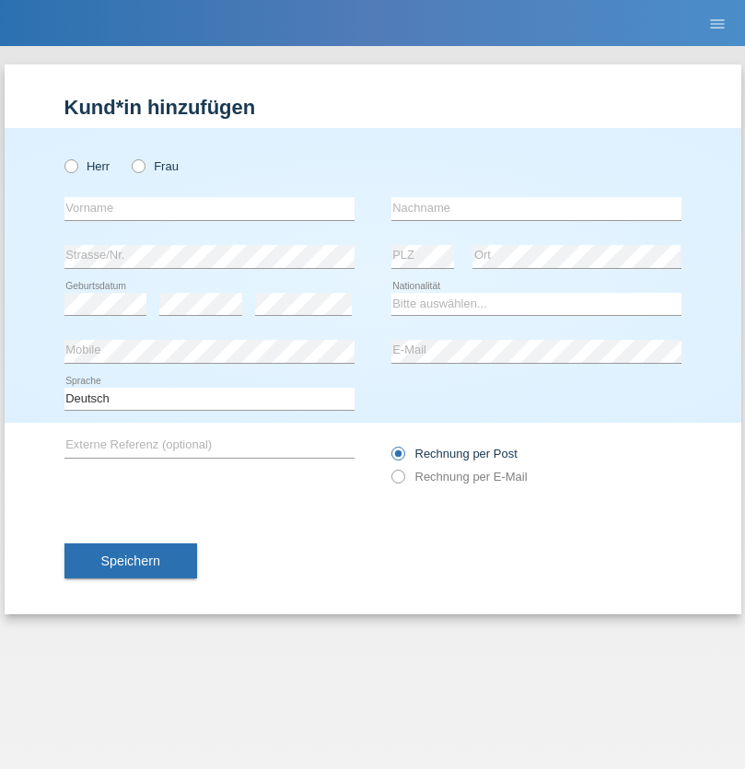
radio input "true"
click at [209, 208] on input "text" at bounding box center [209, 208] width 290 height 23
type input "Szilvia"
click at [536, 208] on input "text" at bounding box center [537, 208] width 290 height 23
type input "Olakh"
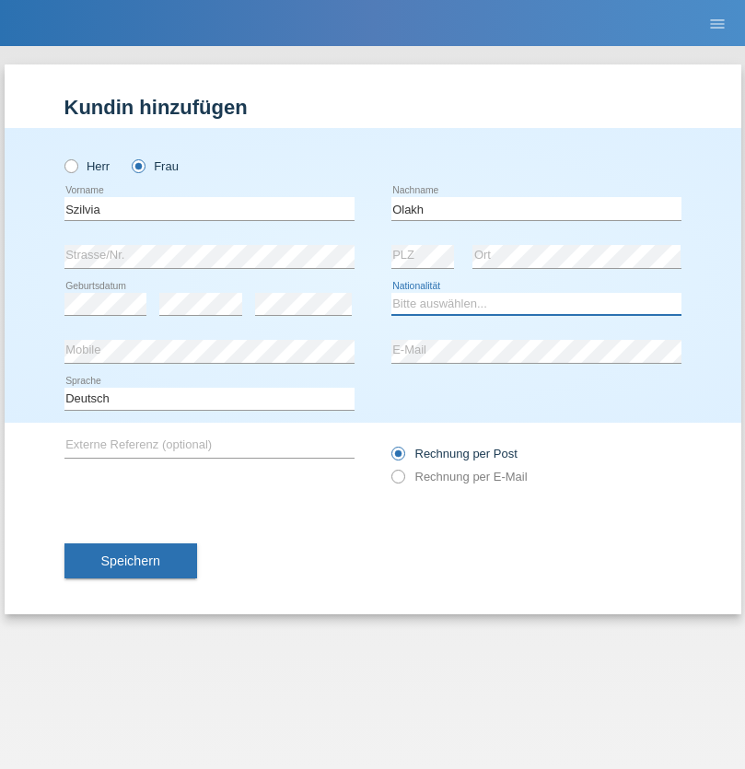
select select "UA"
select select "C"
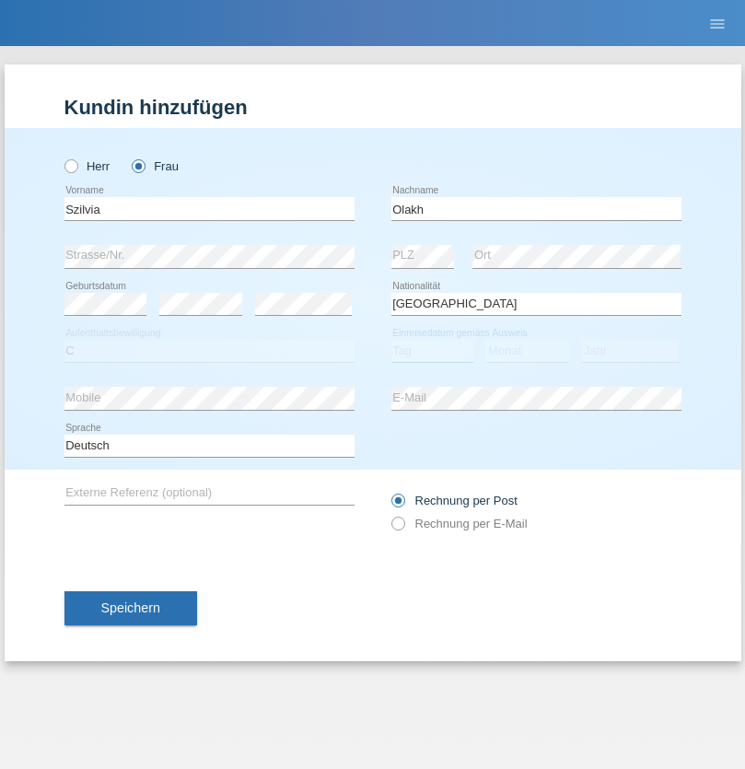
select select "16"
select select "09"
select select "2021"
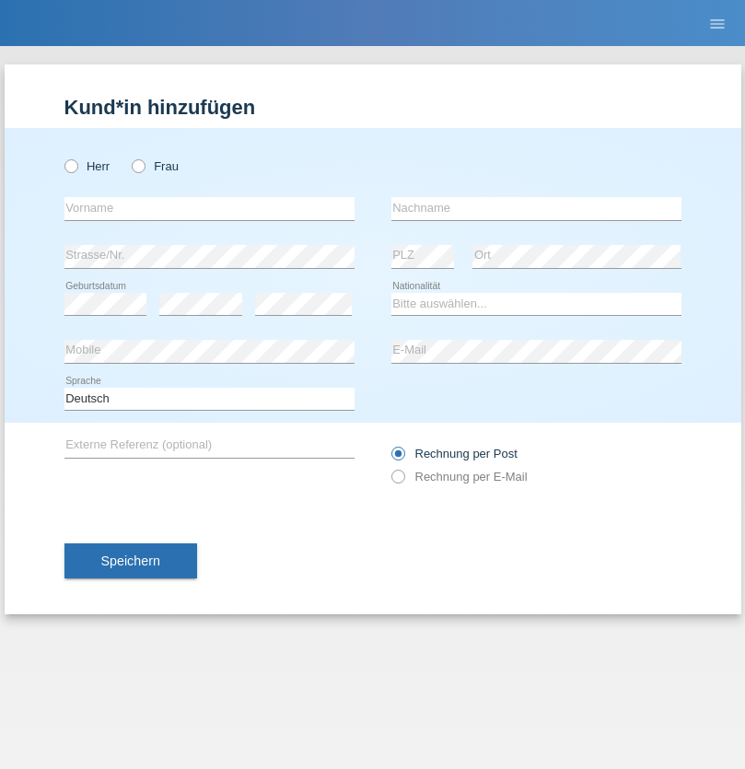
radio input "true"
click at [209, 208] on input "text" at bounding box center [209, 208] width 290 height 23
type input "Asrit"
click at [536, 208] on input "text" at bounding box center [537, 208] width 290 height 23
type input "Kupa"
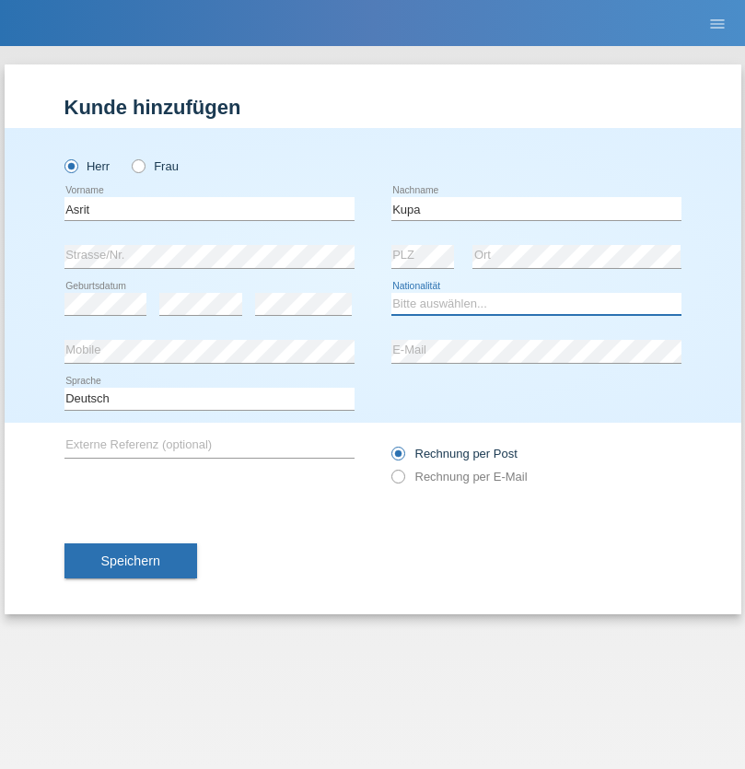
select select "MK"
select select "C"
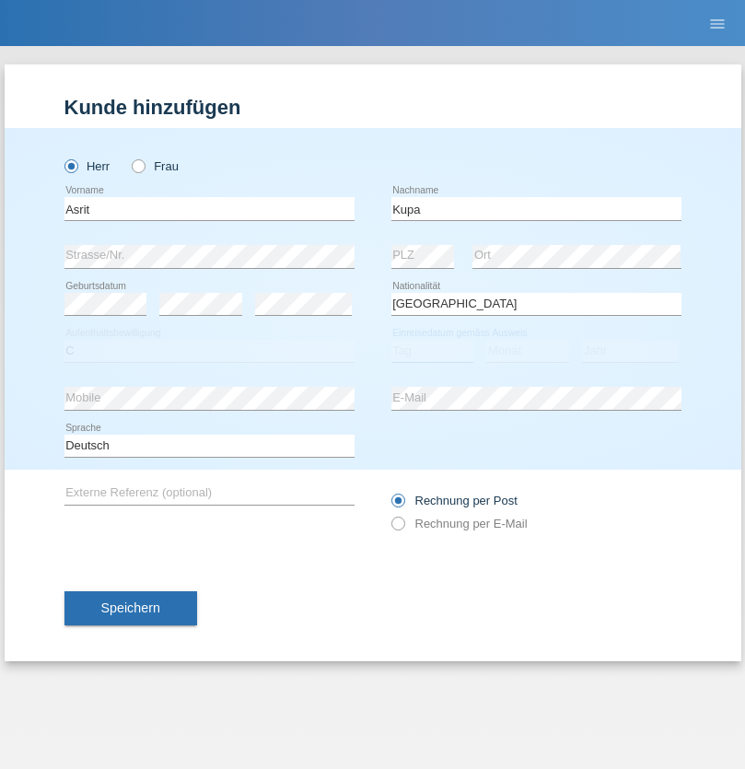
select select "27"
select select "05"
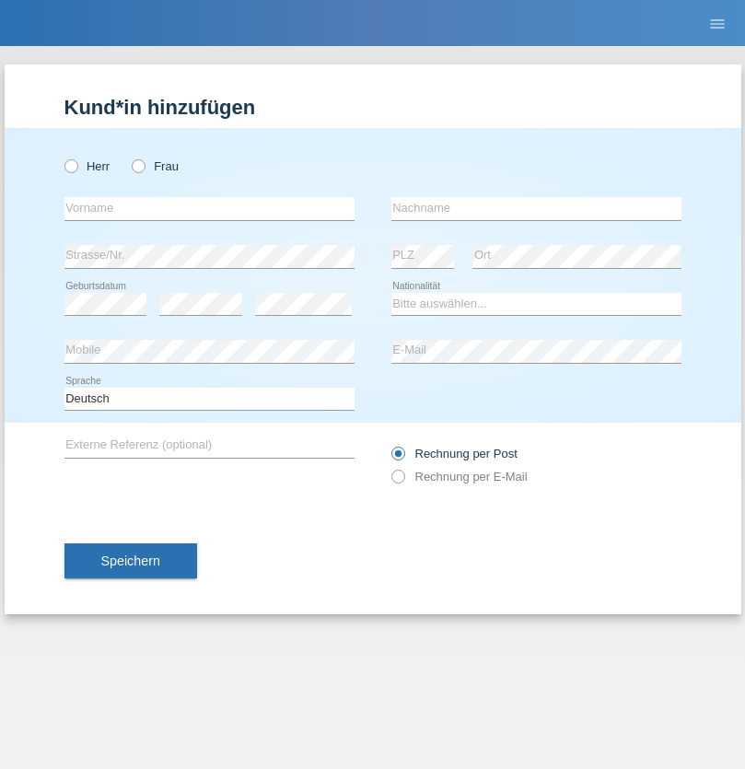
radio input "true"
click at [209, 208] on input "text" at bounding box center [209, 208] width 290 height 23
type input "Ibrahim"
click at [536, 208] on input "text" at bounding box center [537, 208] width 290 height 23
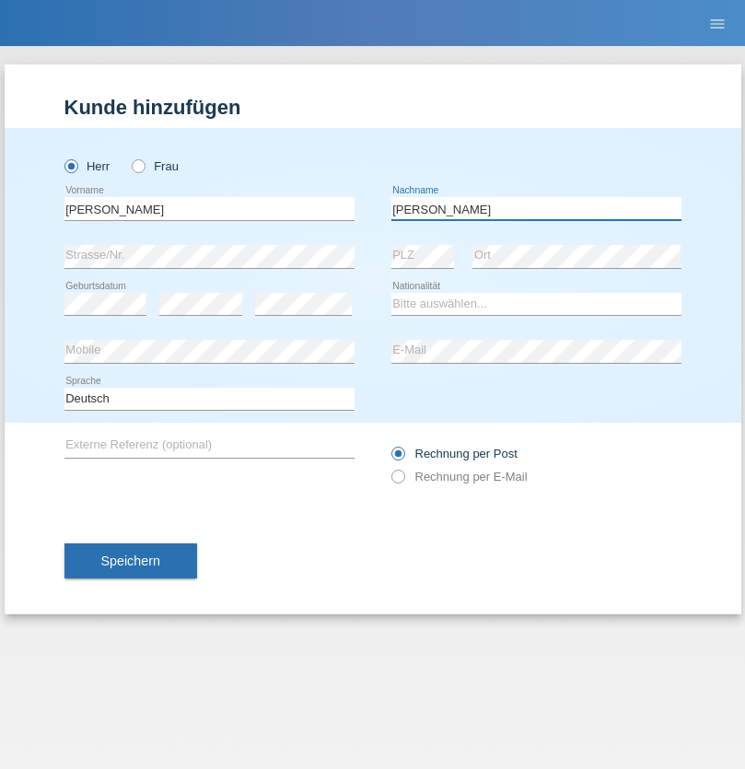
type input "Abbas"
select select "SY"
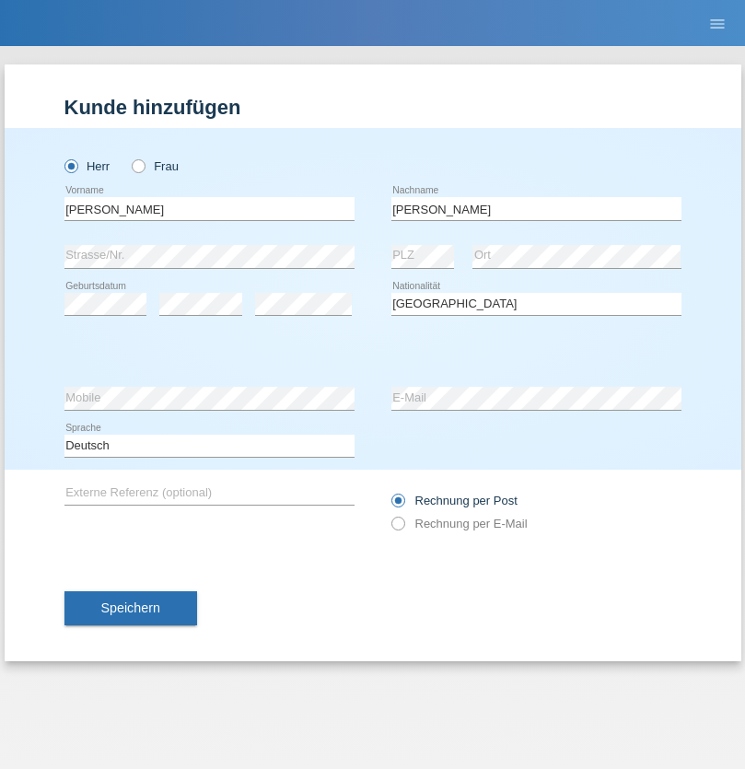
select select "C"
select select "16"
select select "09"
select select "2021"
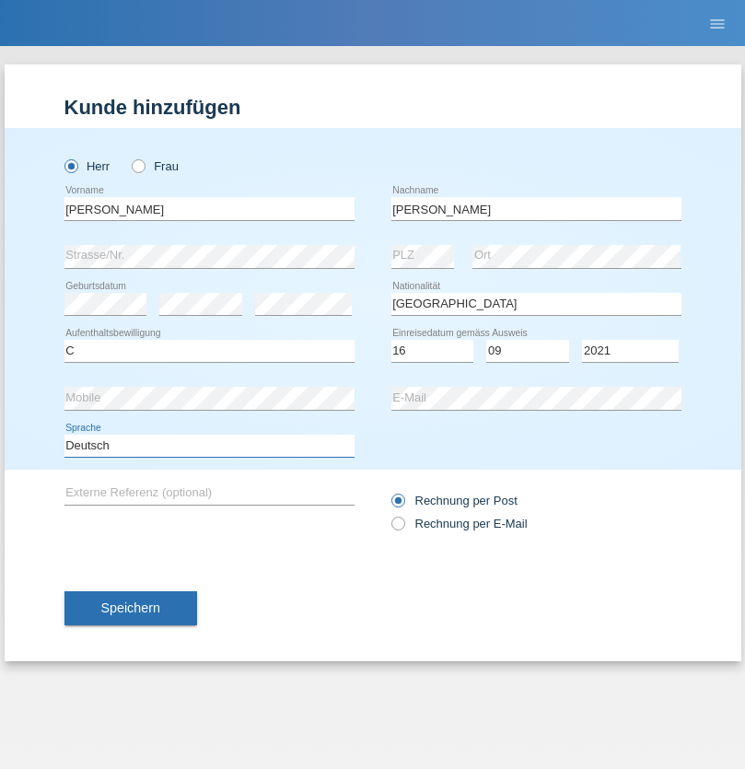
select select "en"
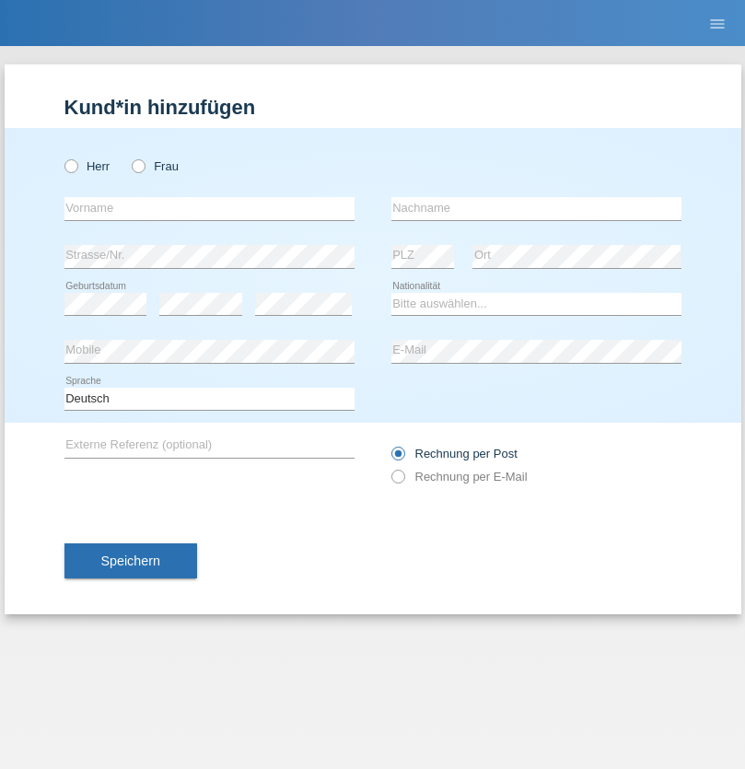
radio input "true"
select select "CH"
radio input "true"
click at [209, 208] on input "text" at bounding box center [209, 208] width 290 height 23
type input "[PERSON_NAME]"
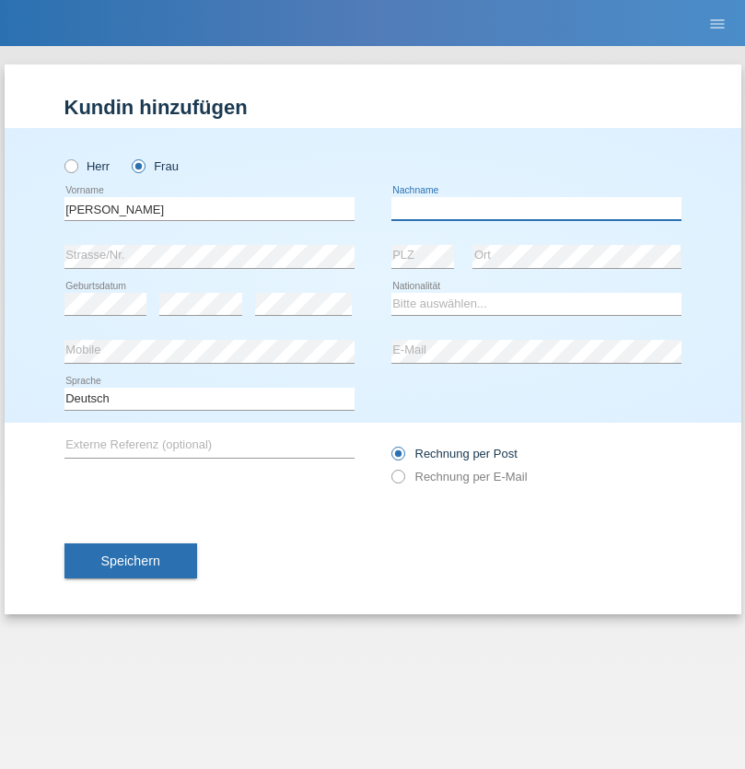
click at [536, 208] on input "text" at bounding box center [537, 208] width 290 height 23
type input "Bacic"
select select "CH"
